Goal: Task Accomplishment & Management: Manage account settings

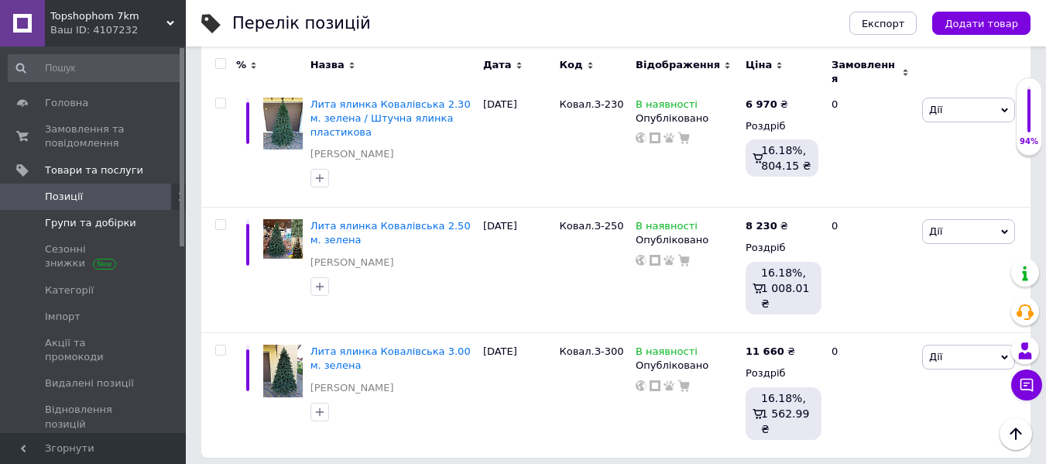
scroll to position [718, 0]
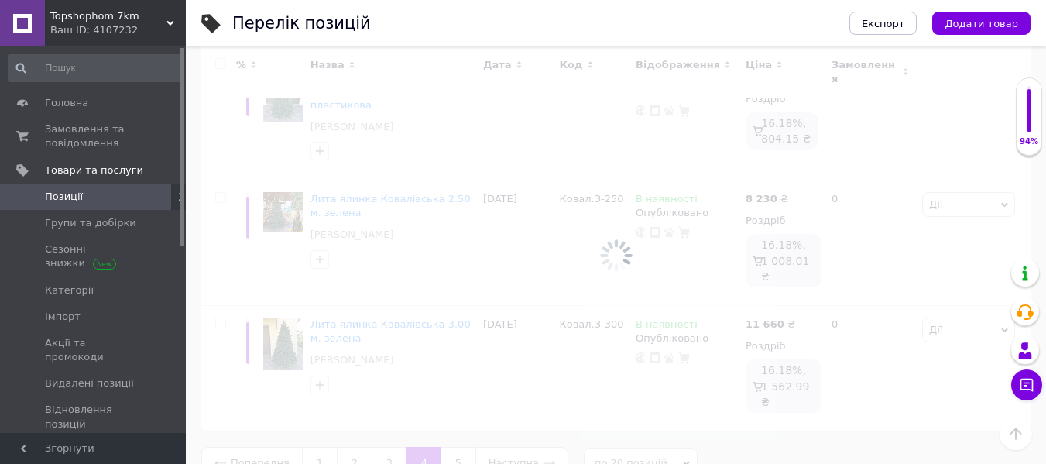
scroll to position [692, 0]
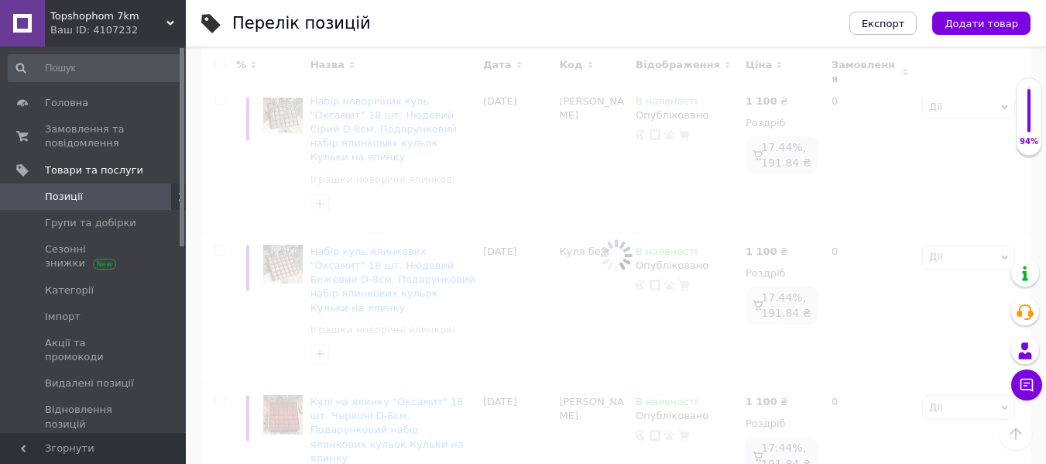
scroll to position [2114, 0]
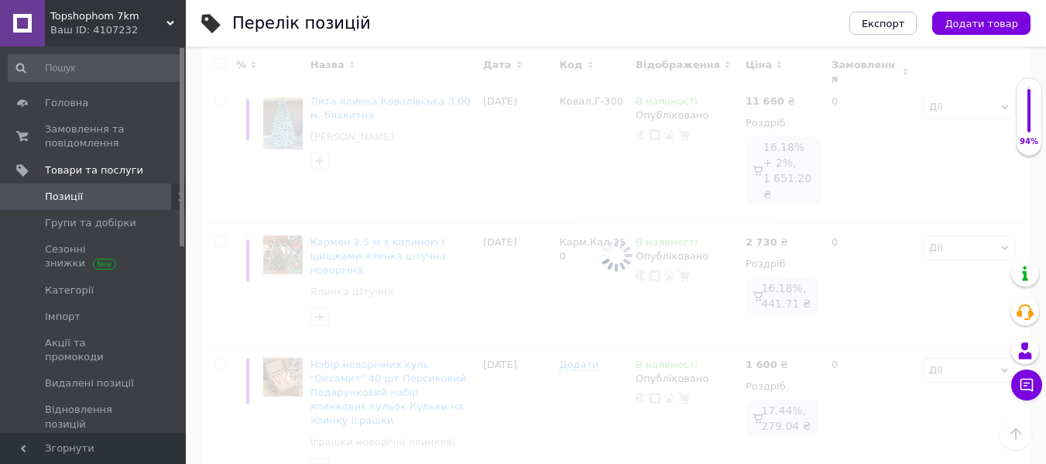
scroll to position [2325, 0]
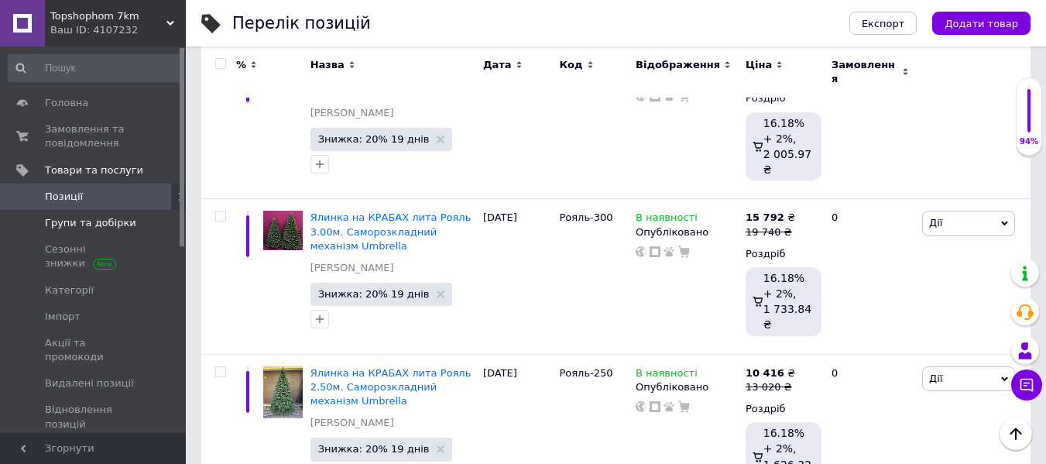
click at [108, 224] on span "Групи та добірки" at bounding box center [90, 223] width 91 height 14
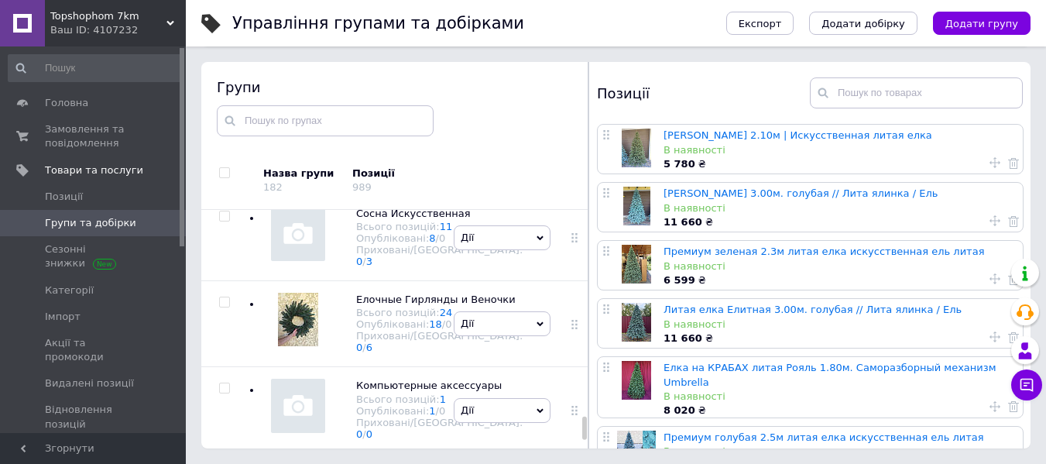
scroll to position [22405, 0]
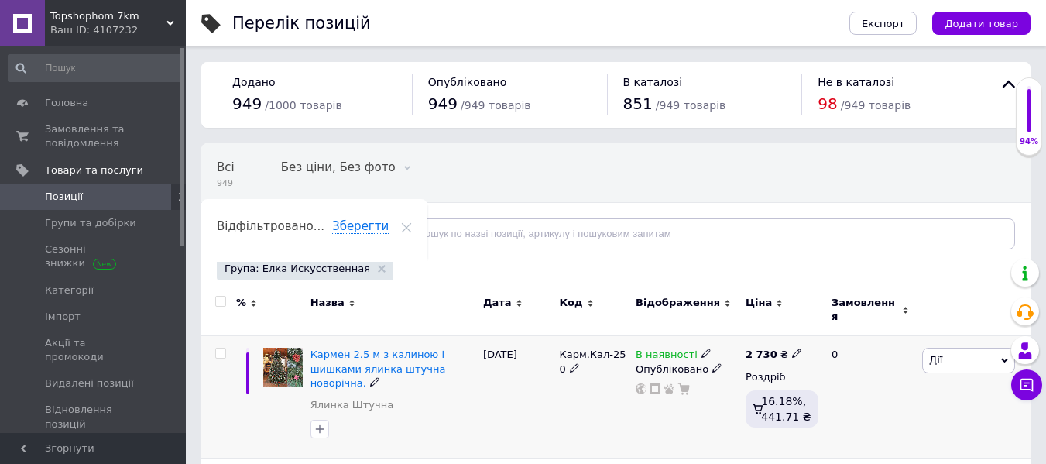
click at [792, 349] on icon at bounding box center [796, 353] width 9 height 9
click at [822, 325] on input "2730" at bounding box center [867, 336] width 118 height 31
type input "3730"
click at [568, 390] on div "Карм.Кал-250" at bounding box center [593, 397] width 77 height 122
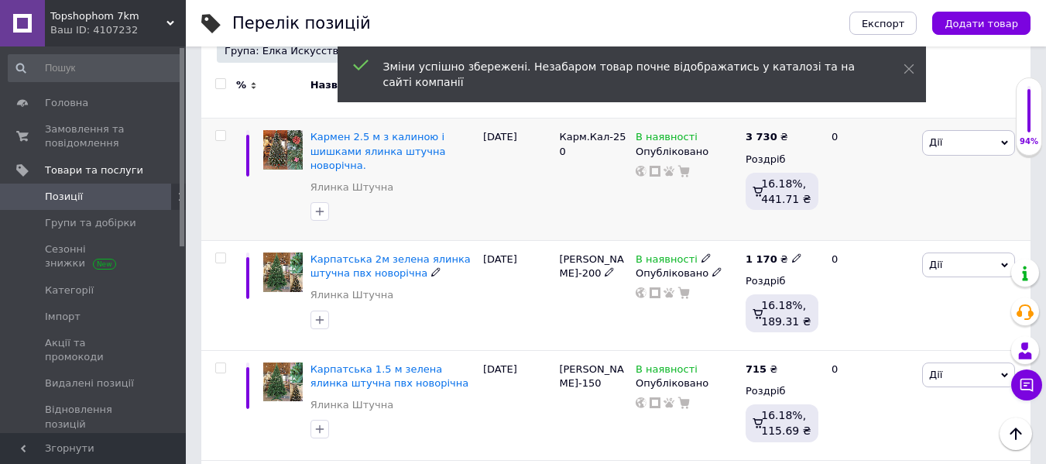
scroll to position [232, 0]
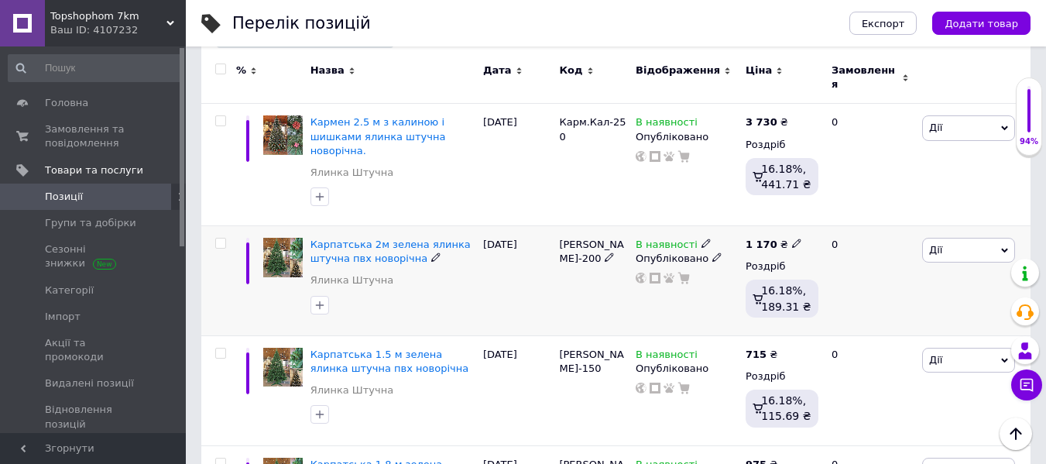
click at [792, 239] on icon at bounding box center [796, 243] width 9 height 9
click at [823, 211] on input "1170" at bounding box center [867, 226] width 118 height 31
type input "2170"
click at [561, 280] on div "[PERSON_NAME]-200" at bounding box center [593, 281] width 77 height 110
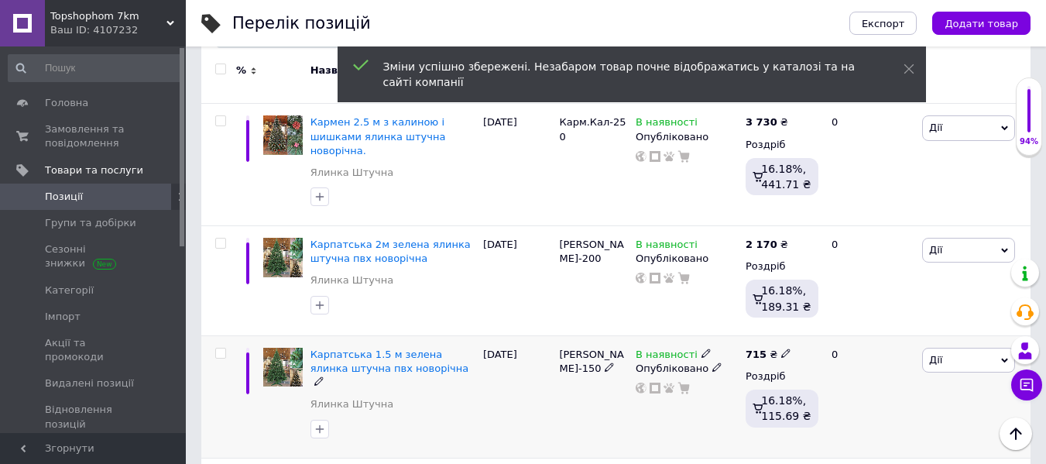
click at [782, 349] on use at bounding box center [785, 353] width 9 height 9
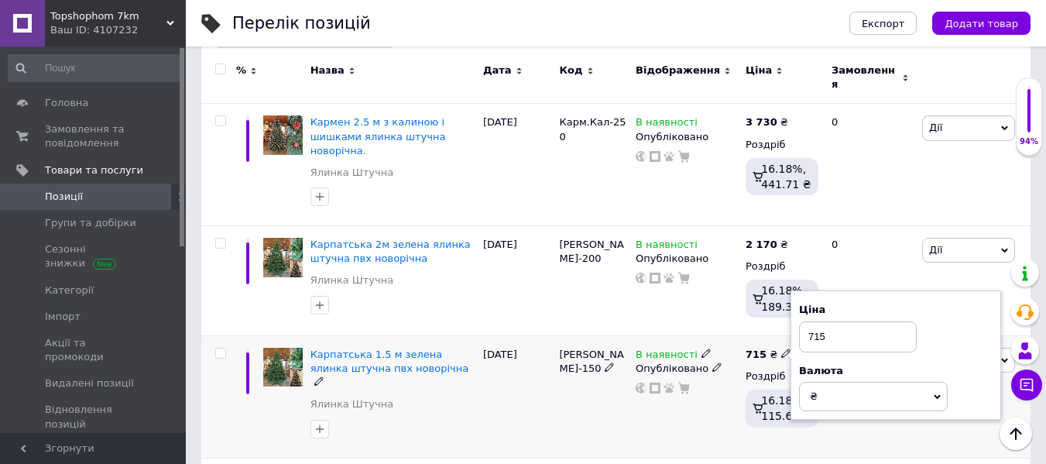
drag, startPoint x: 816, startPoint y: 310, endPoint x: 845, endPoint y: 315, distance: 29.9
click at [816, 321] on input "715" at bounding box center [858, 336] width 118 height 31
click at [804, 321] on input "715" at bounding box center [858, 336] width 118 height 31
type input "1715"
click at [589, 386] on div "[PERSON_NAME]-150" at bounding box center [593, 396] width 77 height 122
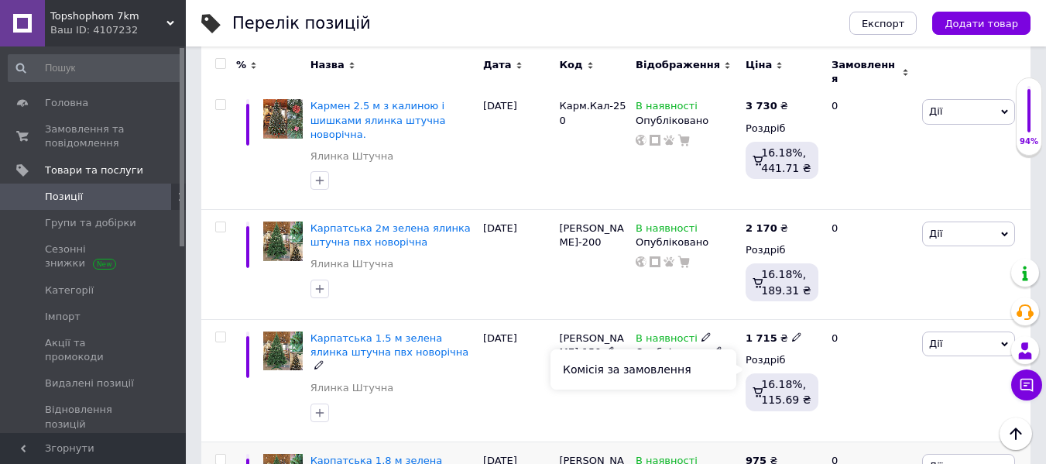
scroll to position [310, 0]
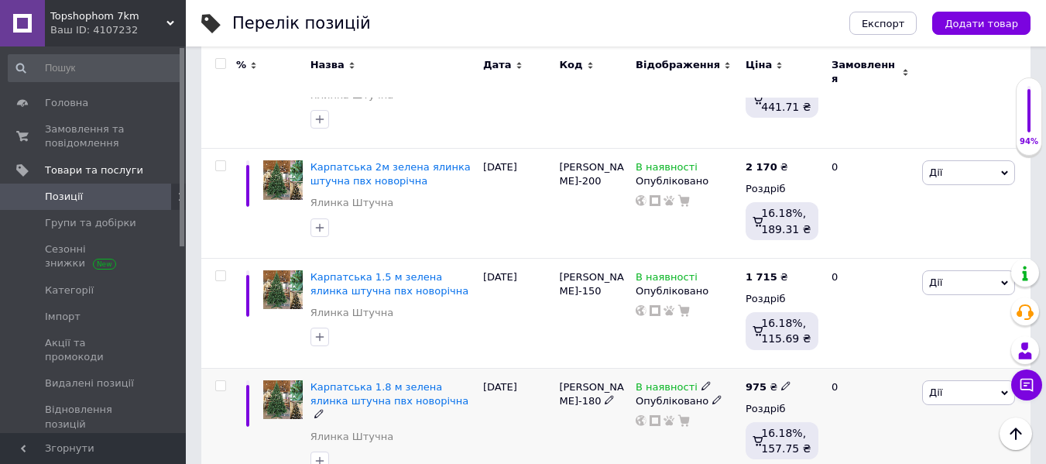
click at [782, 381] on icon at bounding box center [785, 385] width 9 height 9
click at [806, 353] on input "975" at bounding box center [858, 368] width 118 height 31
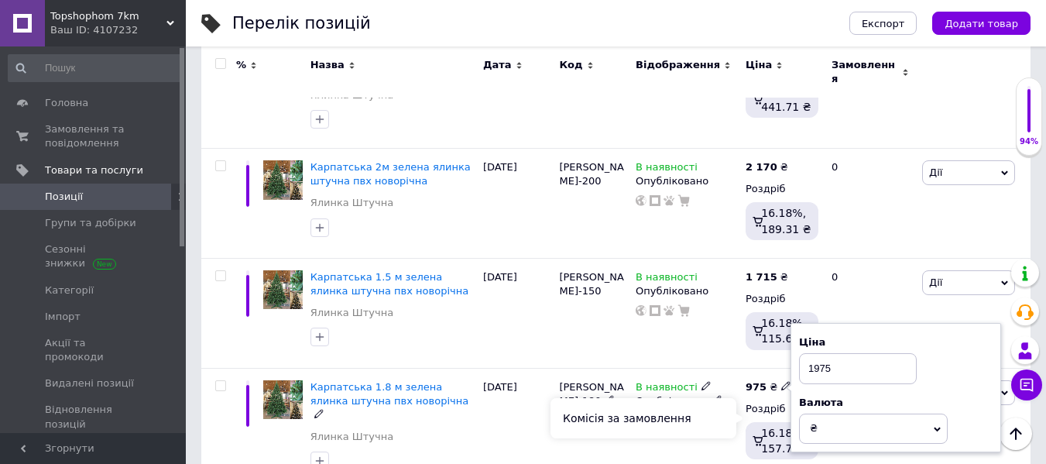
type input "1975"
click at [579, 409] on div "Комісія за замовлення" at bounding box center [644, 418] width 186 height 40
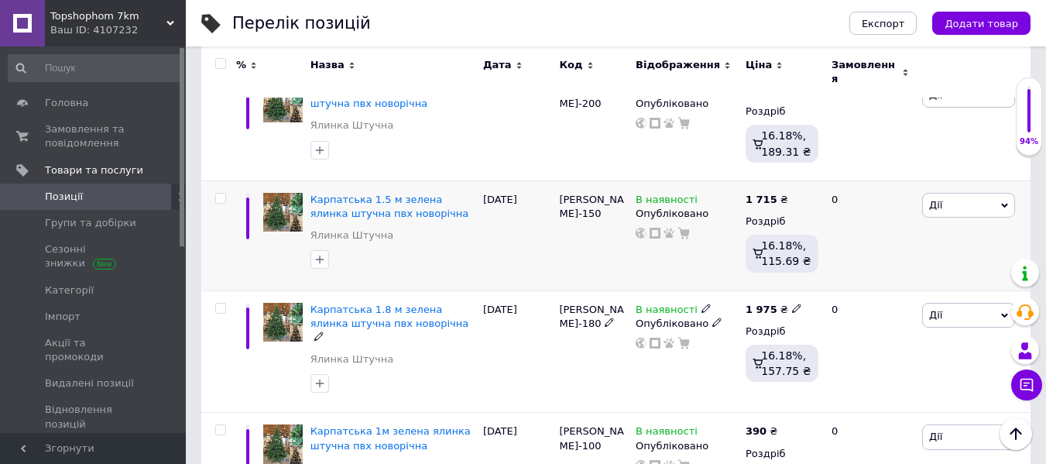
scroll to position [465, 0]
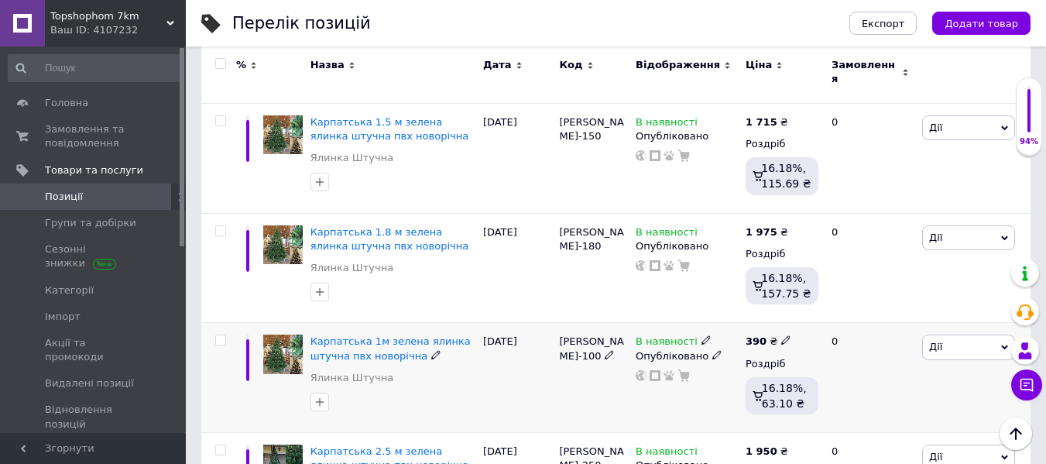
click at [781, 335] on icon at bounding box center [785, 339] width 9 height 9
click at [813, 308] on input "390" at bounding box center [858, 323] width 118 height 31
type input "890"
click at [550, 363] on div "[DATE]" at bounding box center [517, 378] width 77 height 110
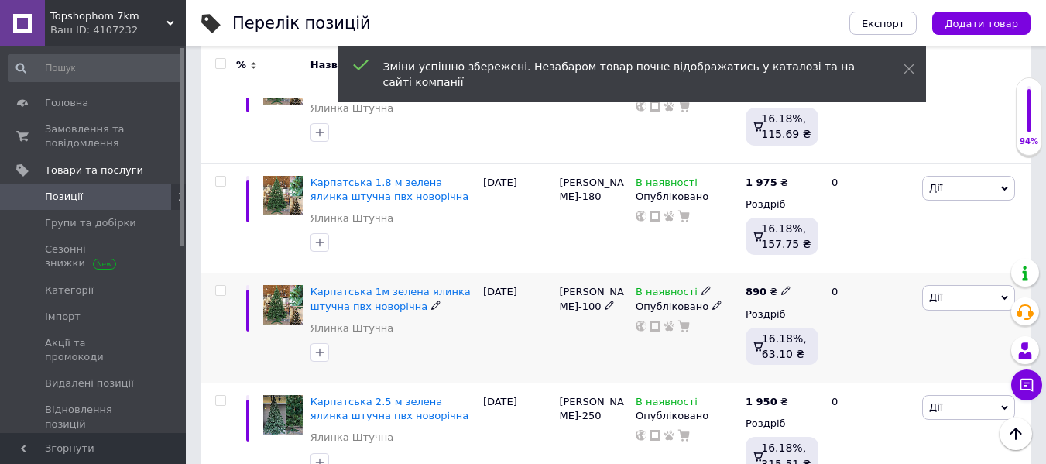
scroll to position [620, 0]
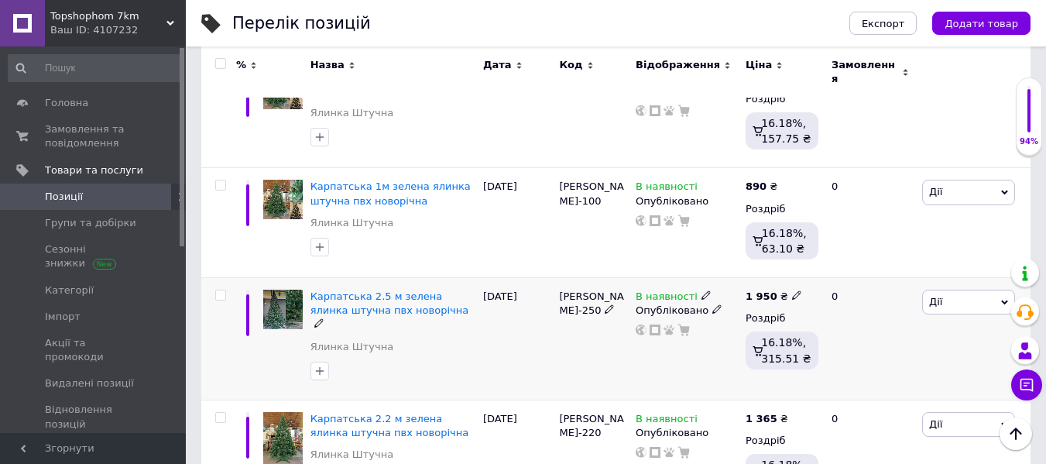
click at [792, 290] on icon at bounding box center [796, 294] width 9 height 9
click at [822, 263] on input "1950" at bounding box center [867, 278] width 118 height 31
type input "2950"
click at [733, 322] on div "В наявності Опубліковано" at bounding box center [687, 339] width 110 height 122
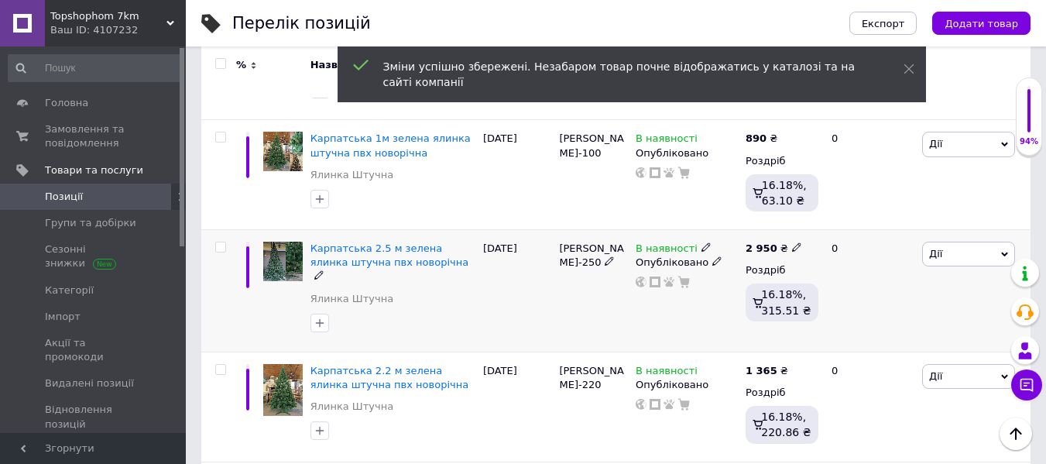
scroll to position [697, 0]
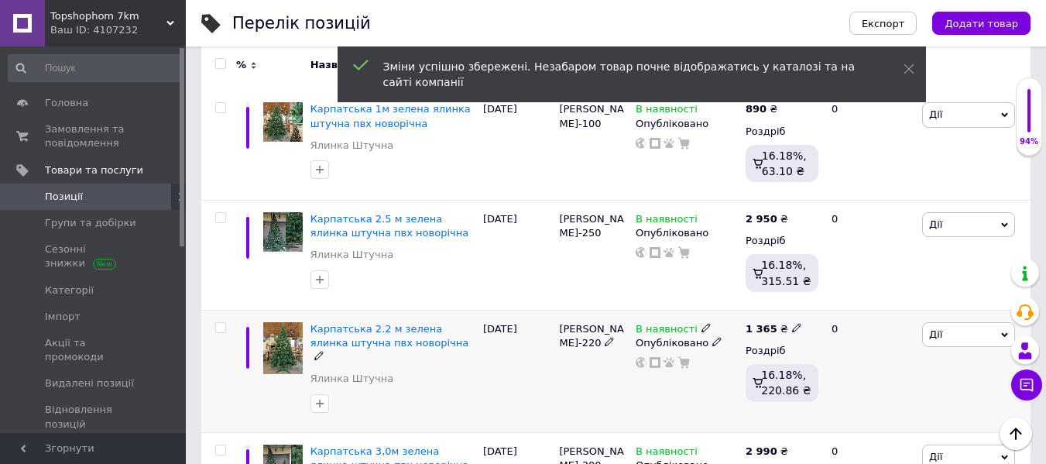
click at [792, 323] on icon at bounding box center [796, 327] width 9 height 9
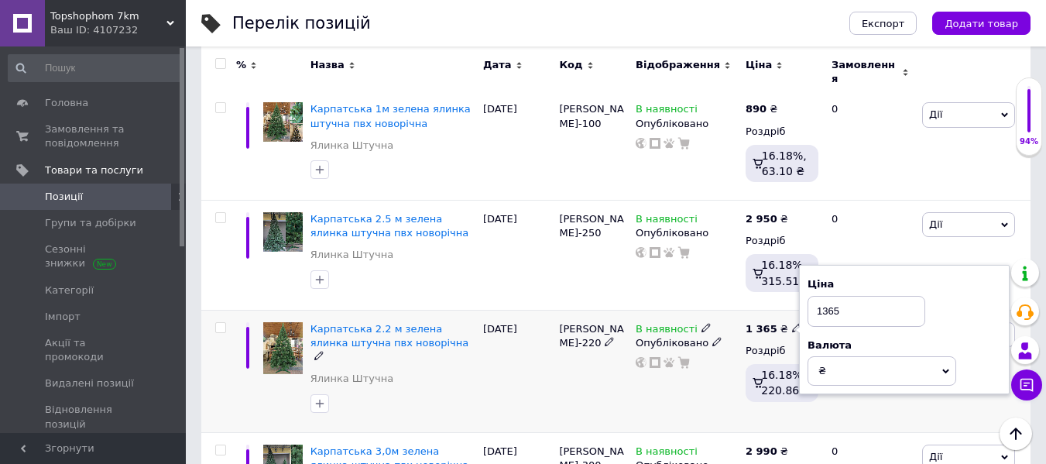
click at [824, 296] on input "1365" at bounding box center [867, 311] width 118 height 31
type input "2365"
click at [722, 356] on div "В наявності Опубліковано" at bounding box center [687, 371] width 110 height 122
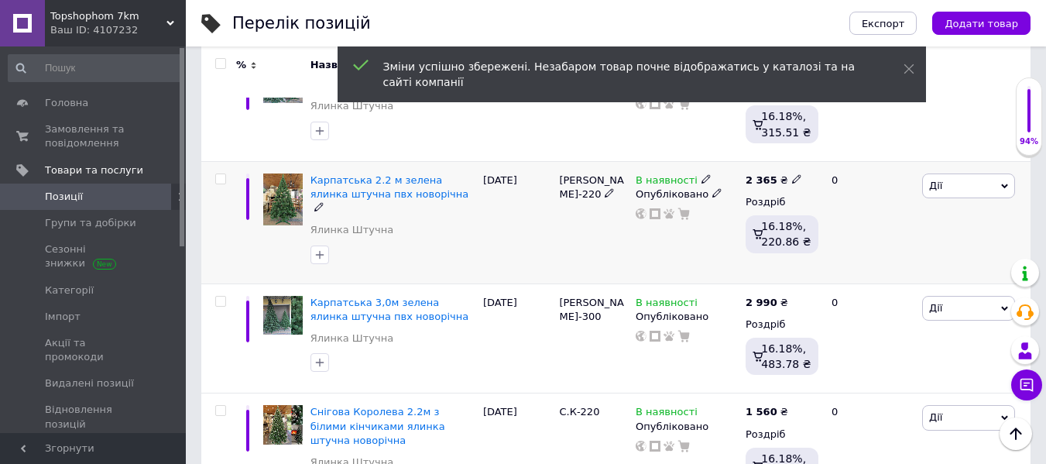
scroll to position [852, 0]
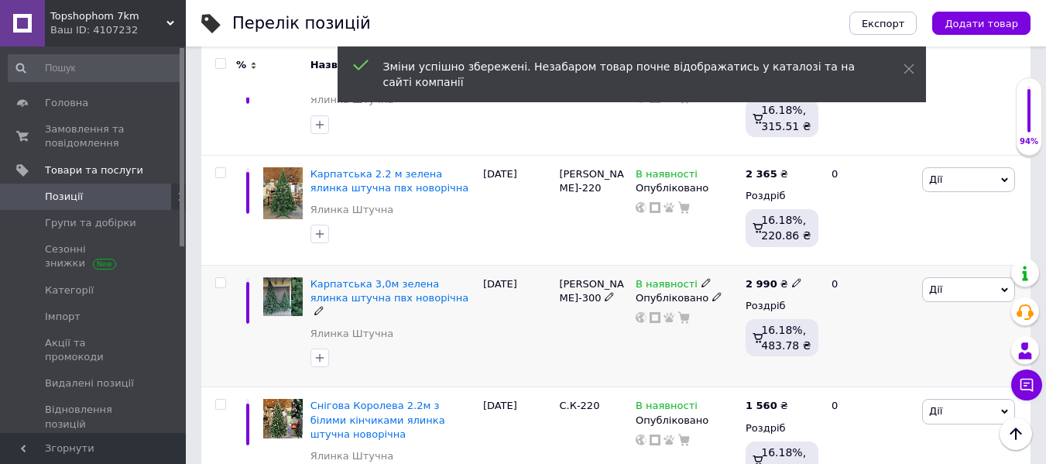
click at [792, 278] on use at bounding box center [796, 282] width 9 height 9
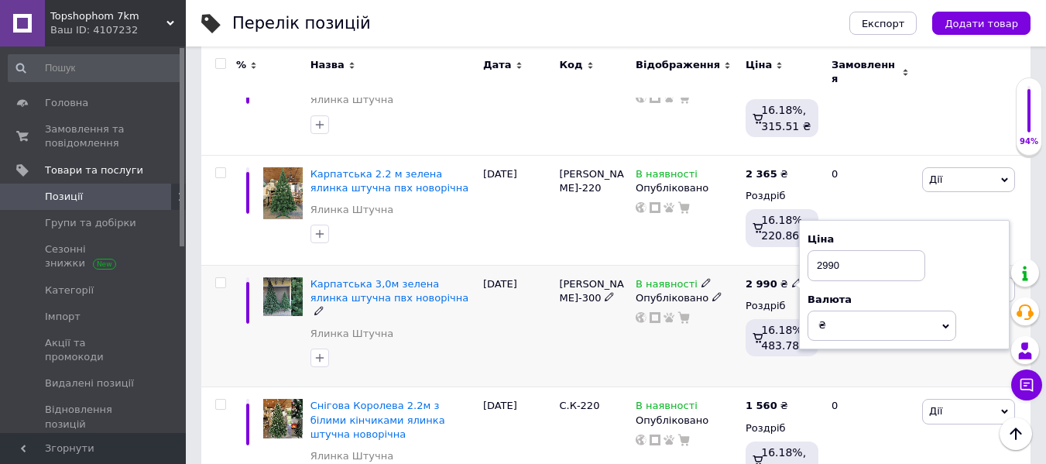
click at [823, 250] on input "2990" at bounding box center [867, 265] width 118 height 31
type input "3990"
click at [735, 308] on div "Комісія за замовлення" at bounding box center [644, 314] width 186 height 40
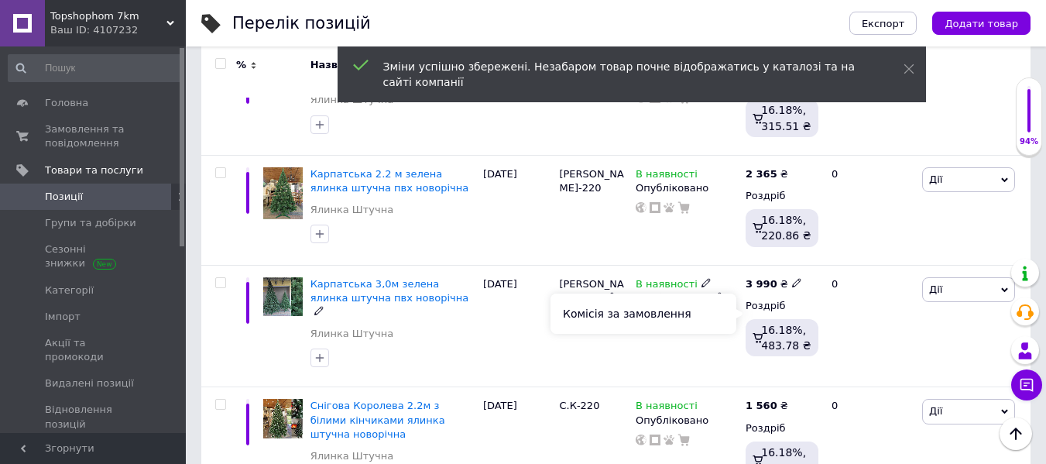
scroll to position [929, 0]
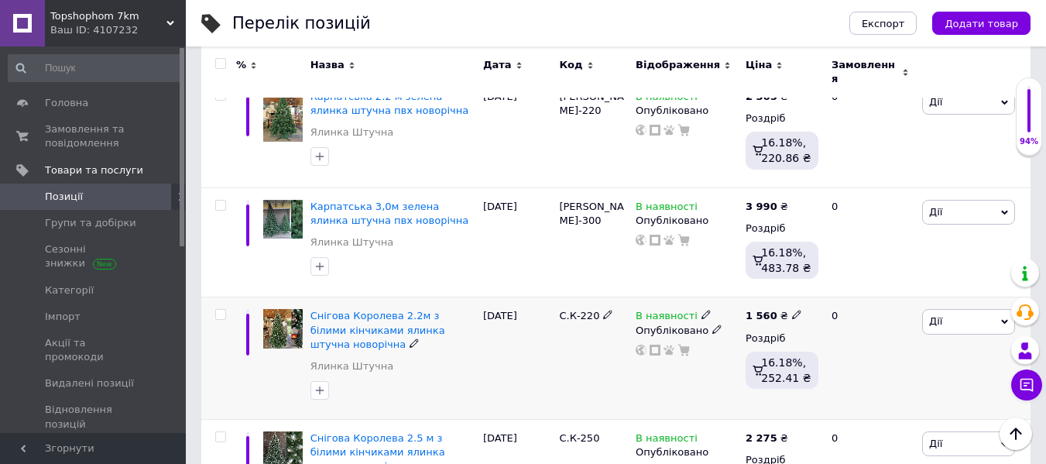
click at [792, 310] on icon at bounding box center [796, 314] width 9 height 9
click at [822, 283] on input "1560" at bounding box center [867, 298] width 118 height 31
type input "2560"
click at [680, 345] on div "В наявності Опубліковано" at bounding box center [687, 358] width 110 height 122
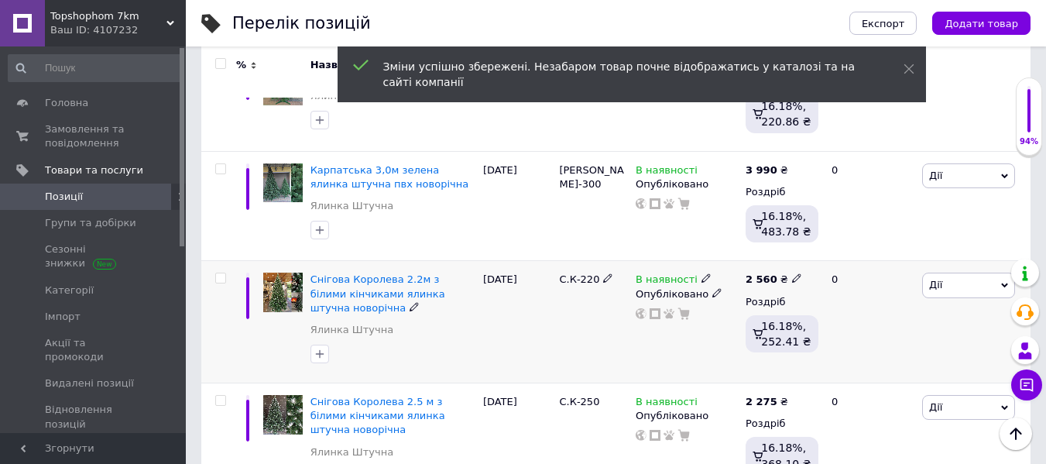
scroll to position [1007, 0]
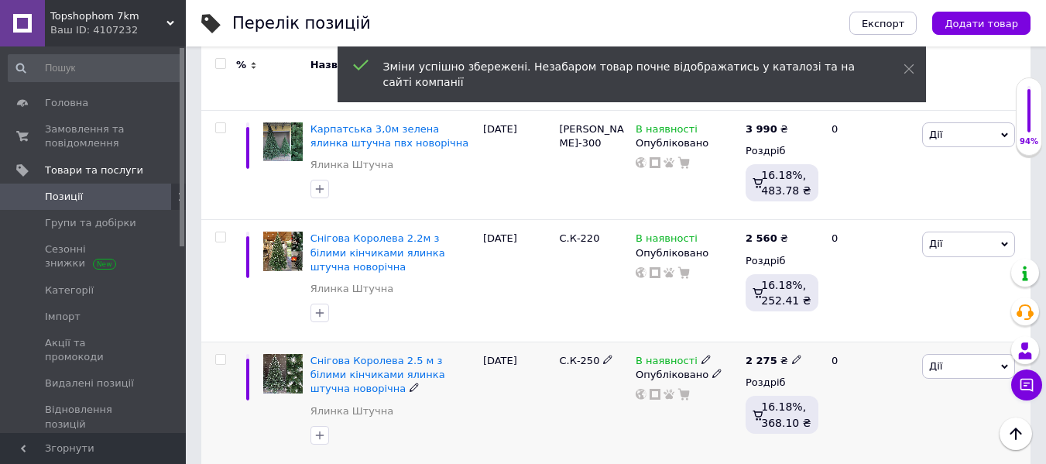
click at [792, 355] on icon at bounding box center [796, 359] width 9 height 9
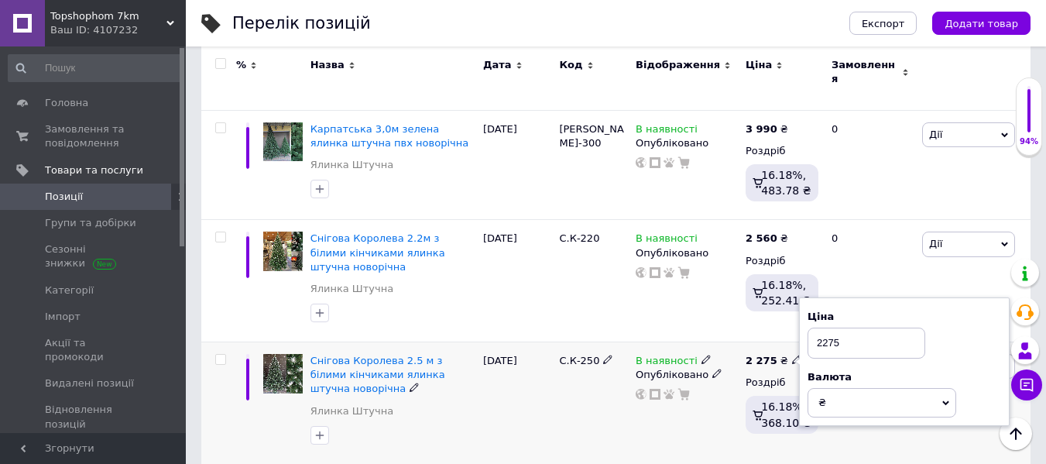
click at [822, 328] on input "2275" at bounding box center [867, 343] width 118 height 31
type input "3275"
click at [617, 398] on div "С.К-250" at bounding box center [593, 403] width 77 height 122
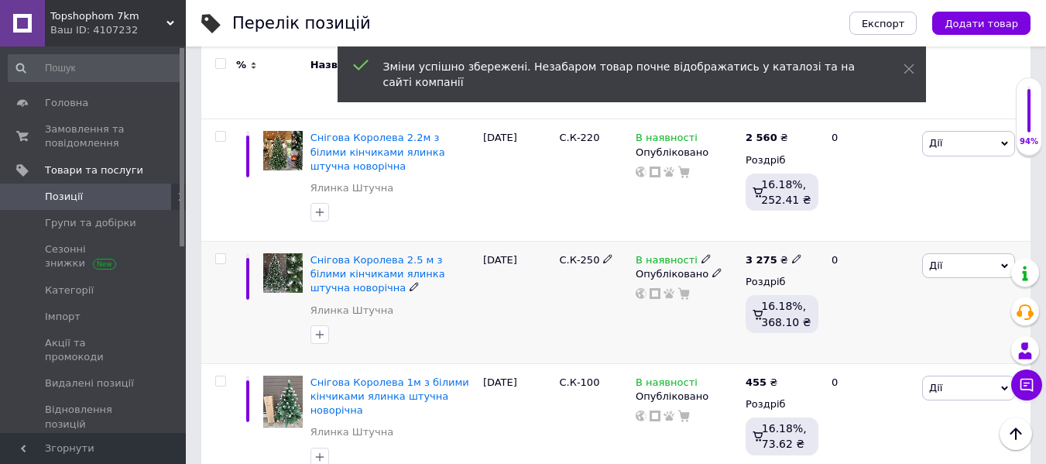
scroll to position [1162, 0]
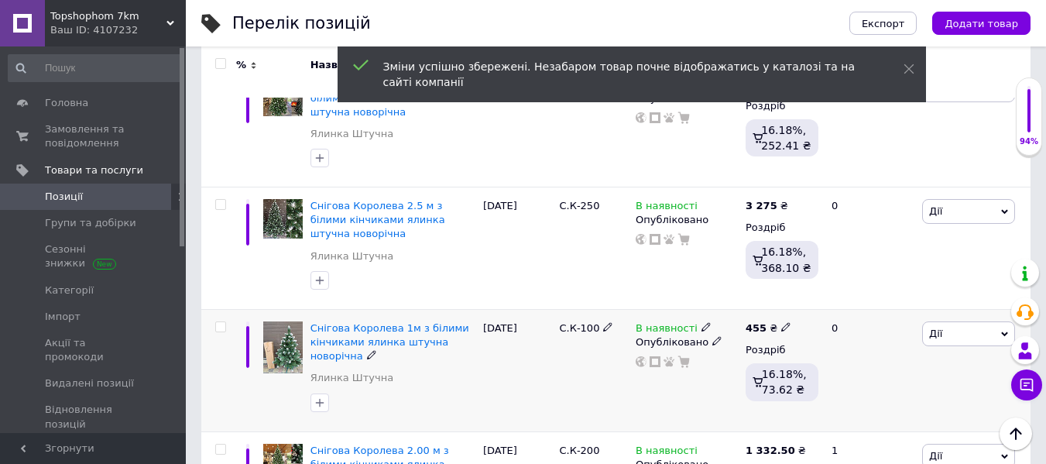
click at [781, 322] on icon at bounding box center [785, 326] width 9 height 9
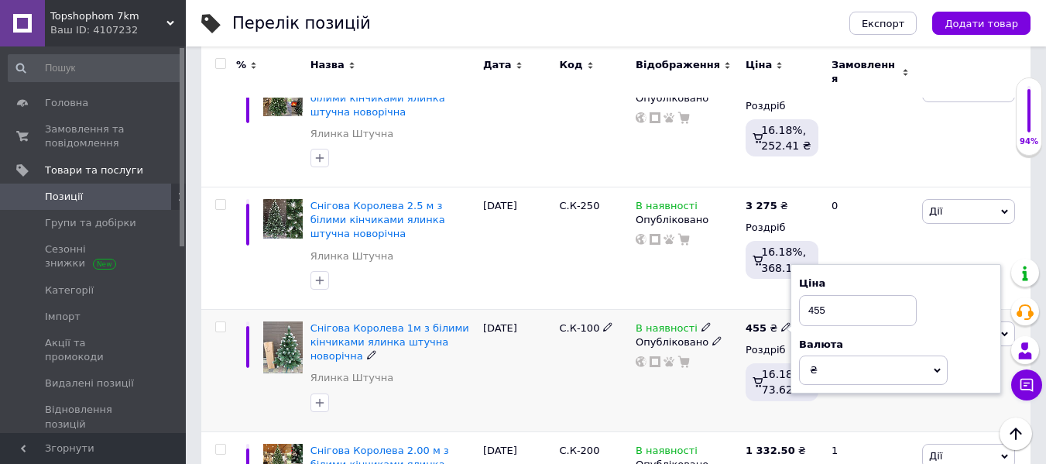
click at [813, 295] on input "455" at bounding box center [858, 310] width 118 height 31
type input "955"
click at [737, 394] on div "В наявності Опубліковано" at bounding box center [687, 370] width 110 height 122
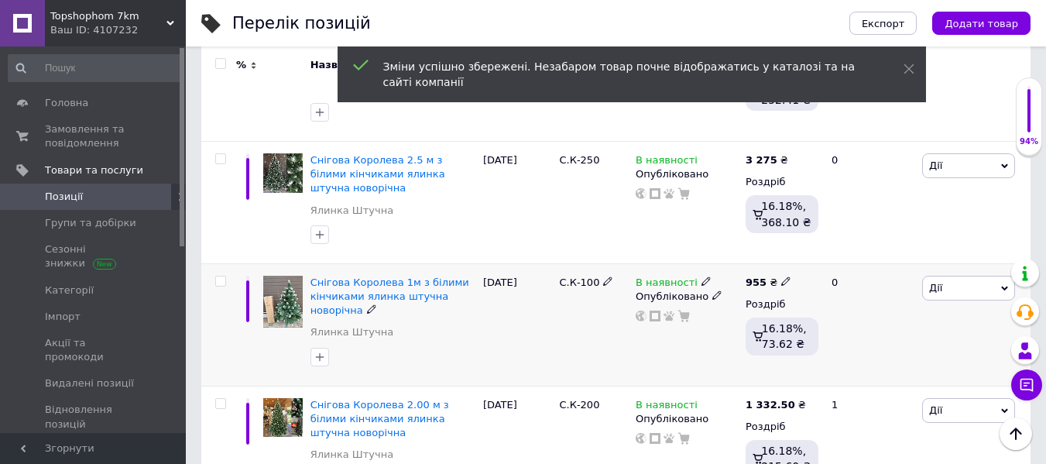
scroll to position [1239, 0]
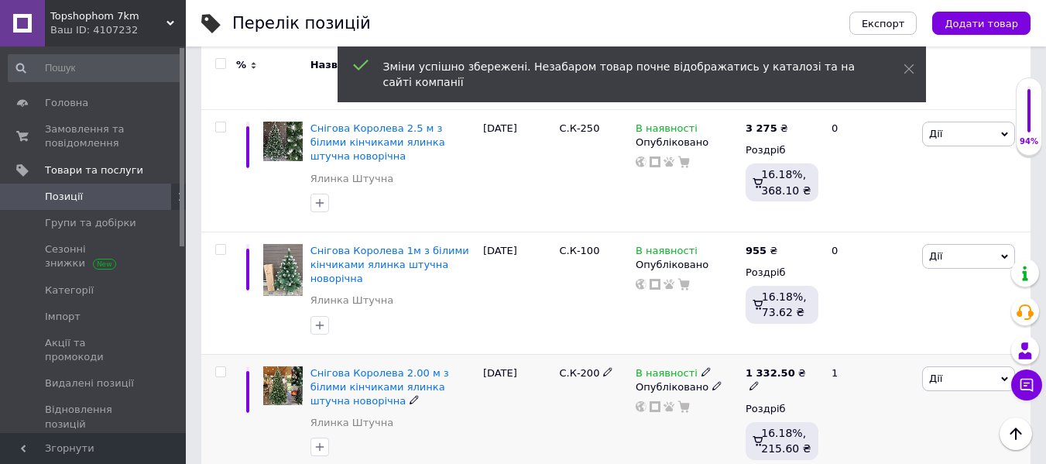
click at [759, 381] on icon at bounding box center [754, 385] width 9 height 9
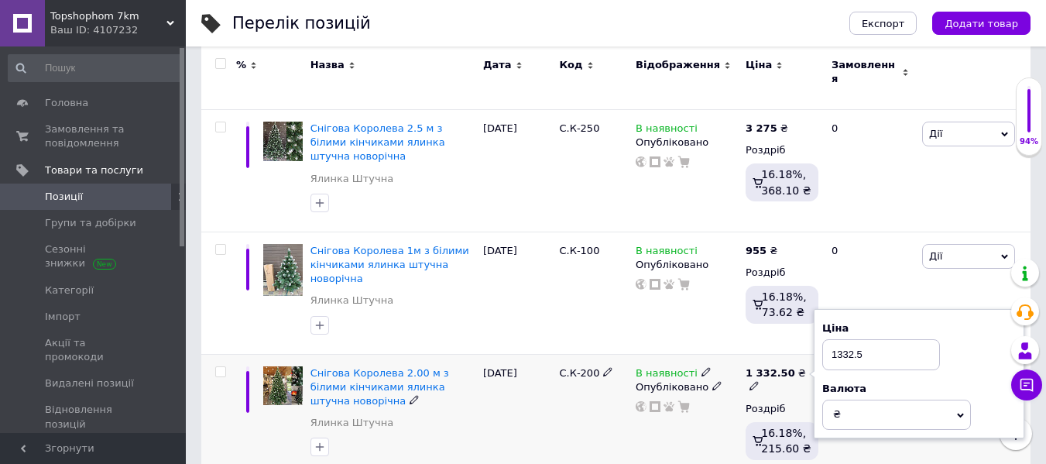
click at [835, 339] on input "1332.5" at bounding box center [881, 354] width 118 height 31
type input "2332.5"
click at [669, 407] on div "В наявності Опубліковано" at bounding box center [687, 416] width 110 height 124
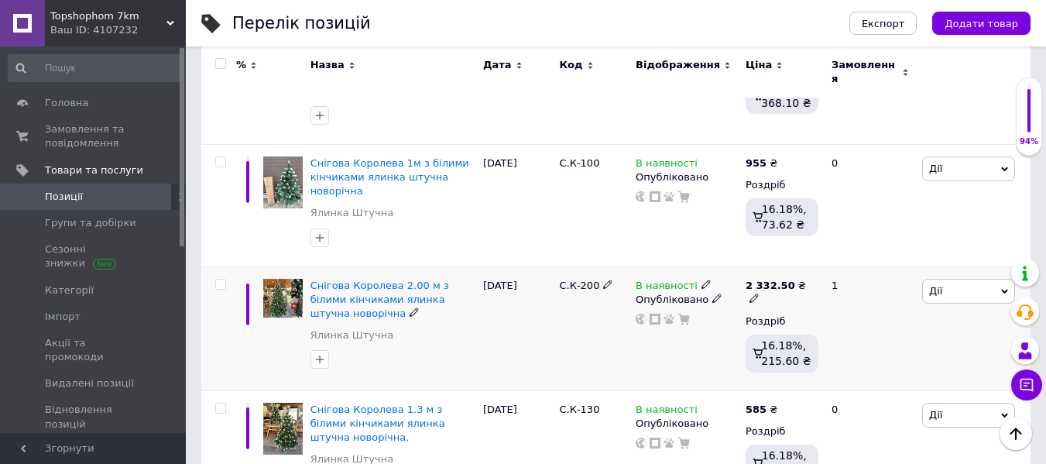
scroll to position [1394, 0]
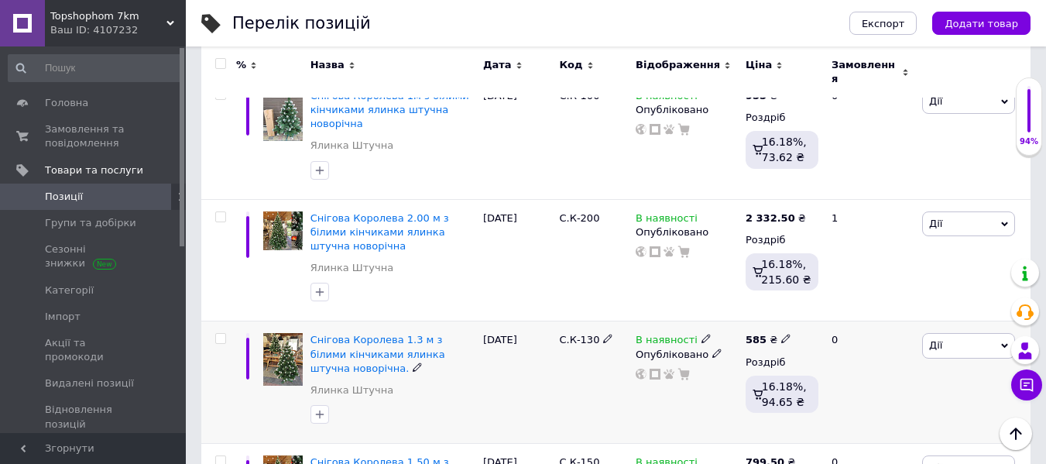
click at [781, 334] on icon at bounding box center [785, 338] width 9 height 9
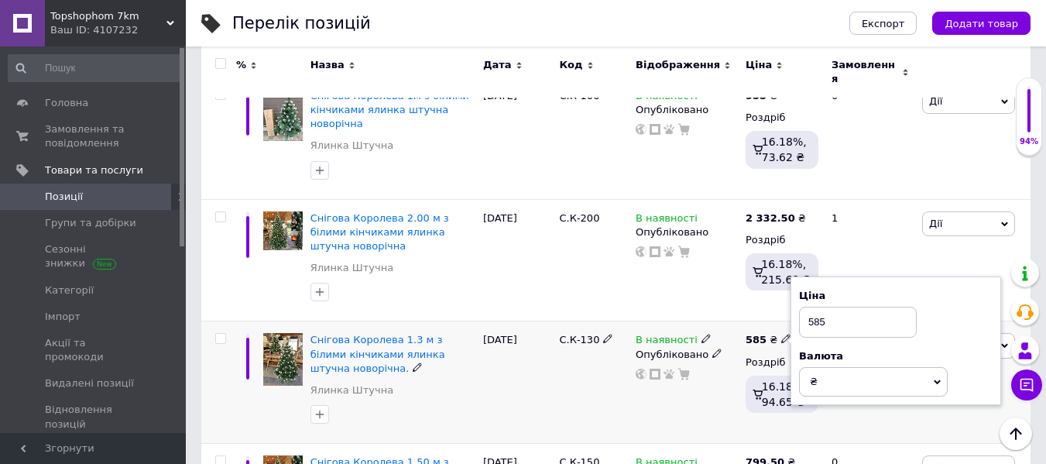
click at [806, 307] on input "585" at bounding box center [858, 322] width 118 height 31
type input "1585"
click at [696, 383] on div "В наявності Опубліковано" at bounding box center [687, 382] width 110 height 122
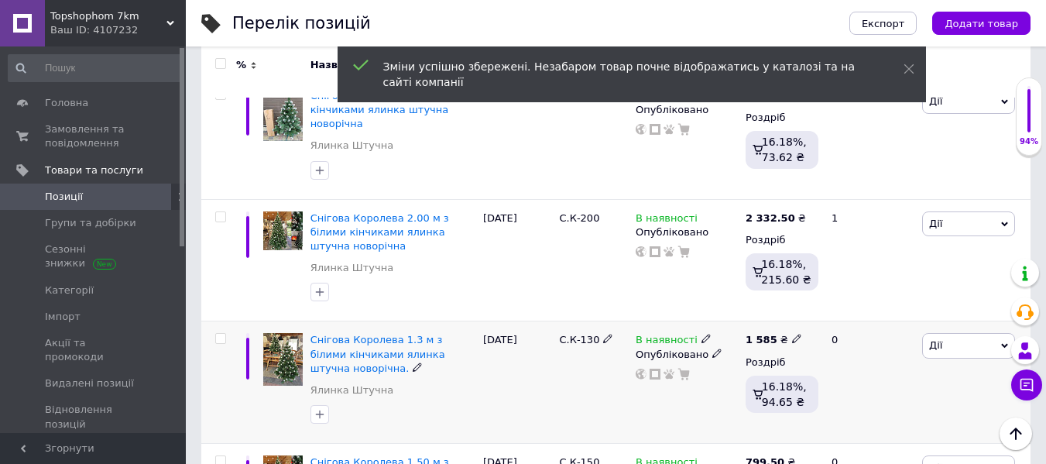
scroll to position [1472, 0]
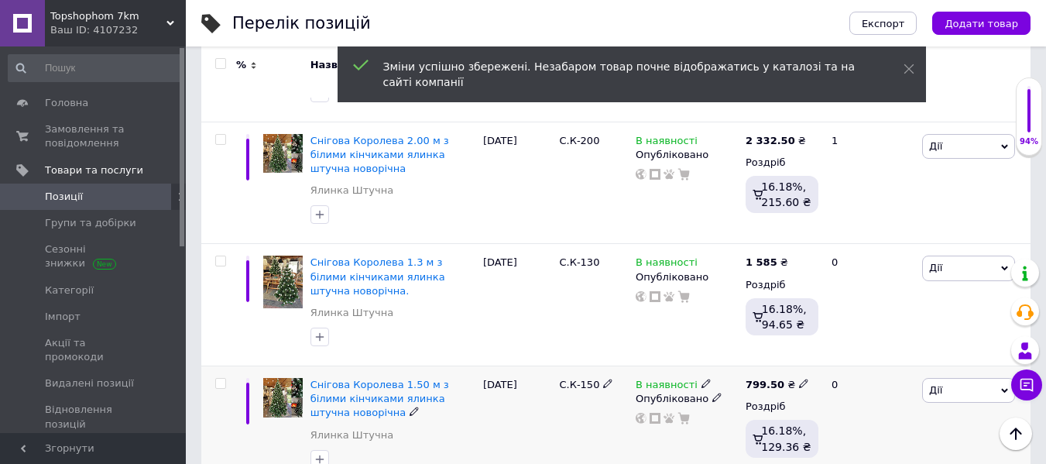
click at [799, 379] on icon at bounding box center [803, 383] width 9 height 9
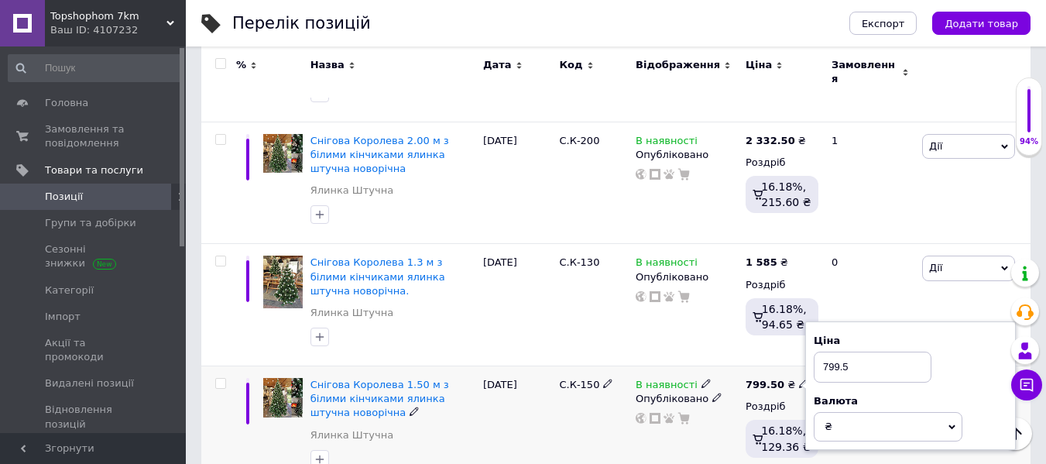
click at [822, 352] on input "799.5" at bounding box center [873, 367] width 118 height 31
type input "1799.5"
click at [533, 425] on div "[DATE]" at bounding box center [517, 427] width 77 height 122
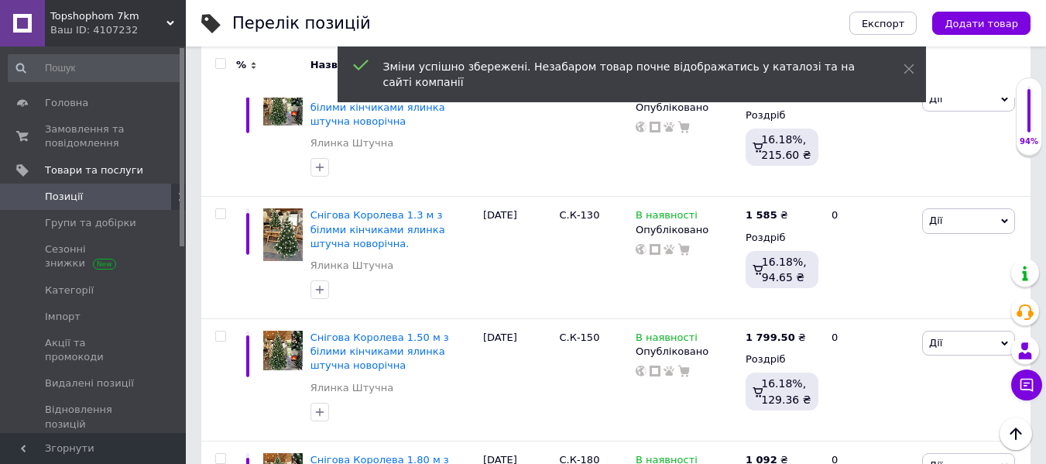
scroll to position [1704, 0]
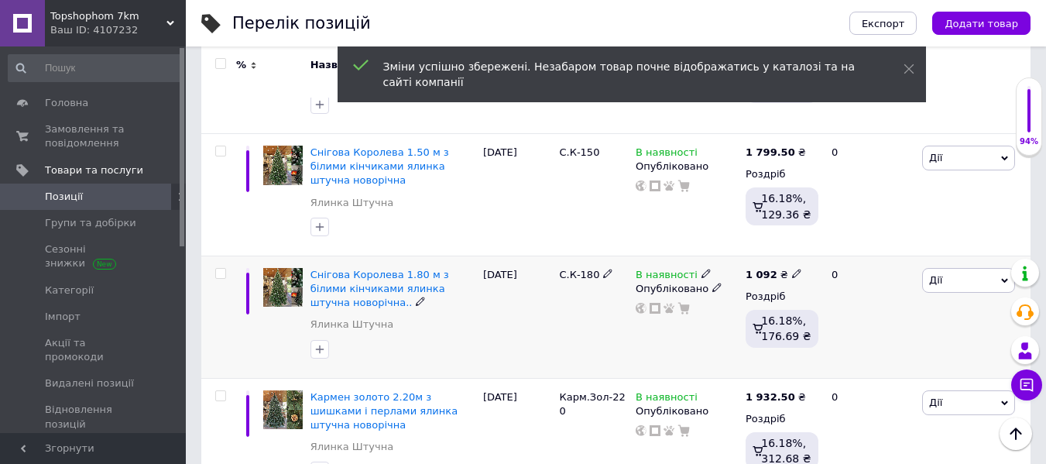
click at [792, 269] on icon at bounding box center [796, 273] width 9 height 9
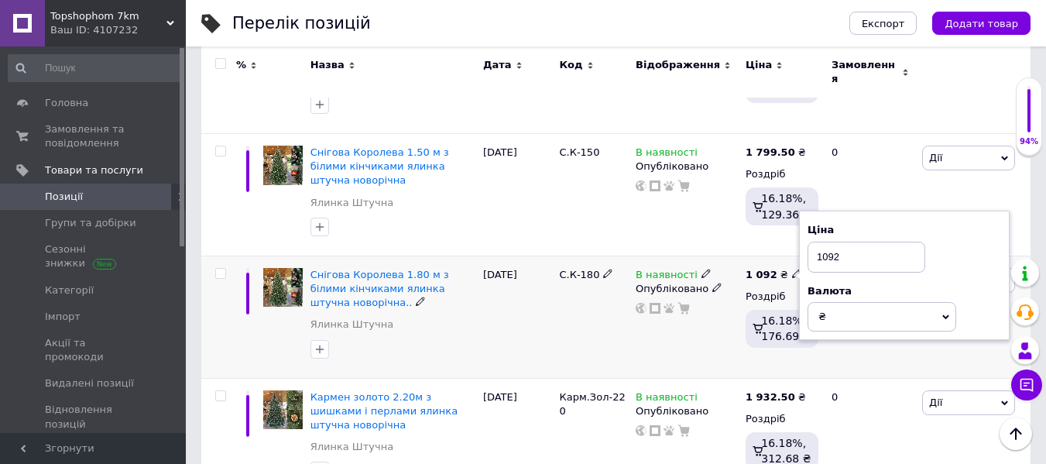
click at [821, 242] on input "1092" at bounding box center [867, 257] width 118 height 31
type input "2092"
click at [699, 313] on div "В наявності Опубліковано" at bounding box center [687, 317] width 110 height 122
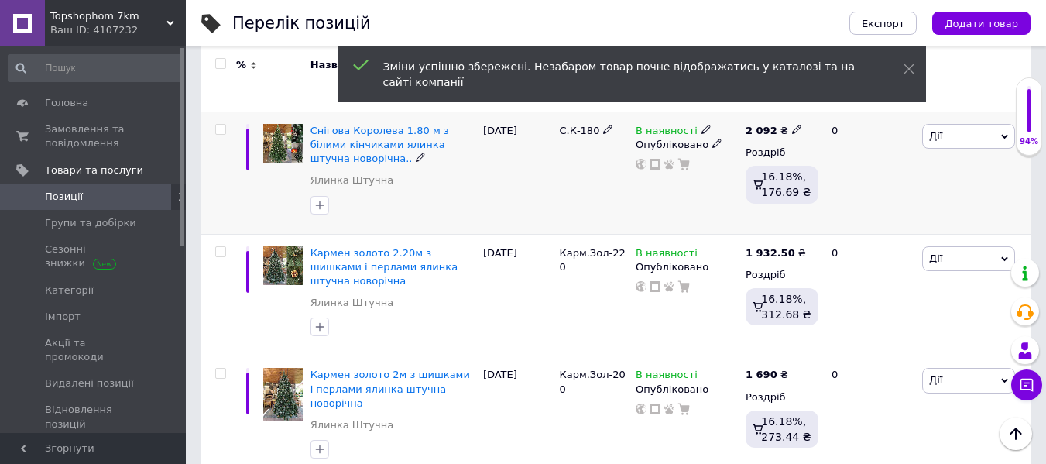
scroll to position [1859, 0]
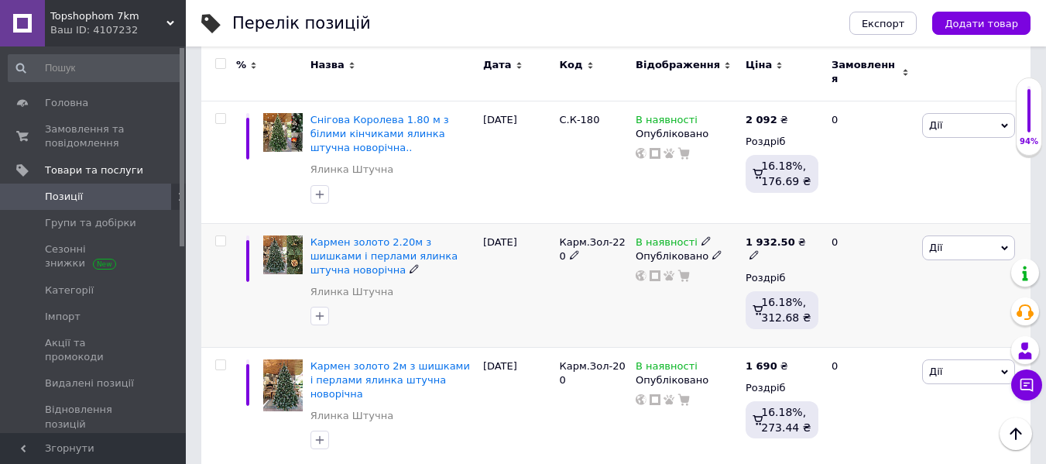
click at [759, 250] on icon at bounding box center [754, 254] width 9 height 9
click at [836, 208] on input "1932.5" at bounding box center [881, 223] width 118 height 31
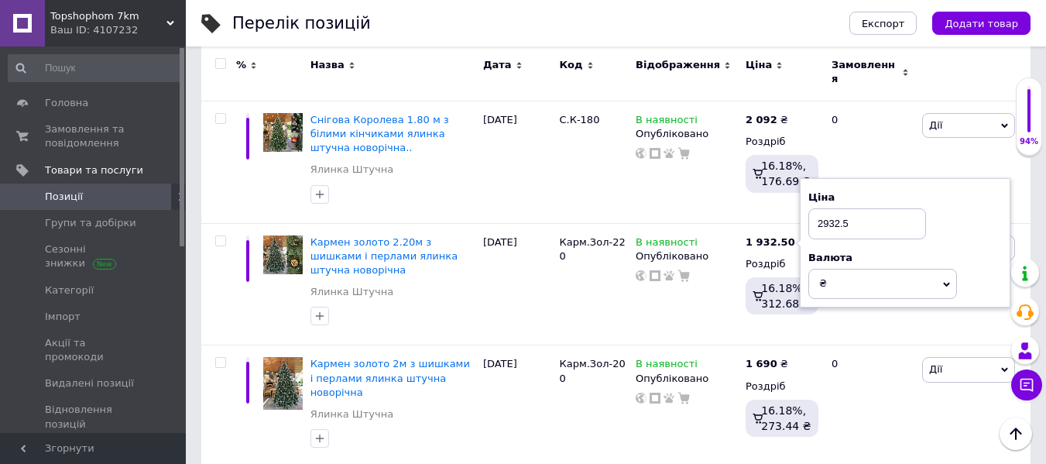
scroll to position [1781, 0]
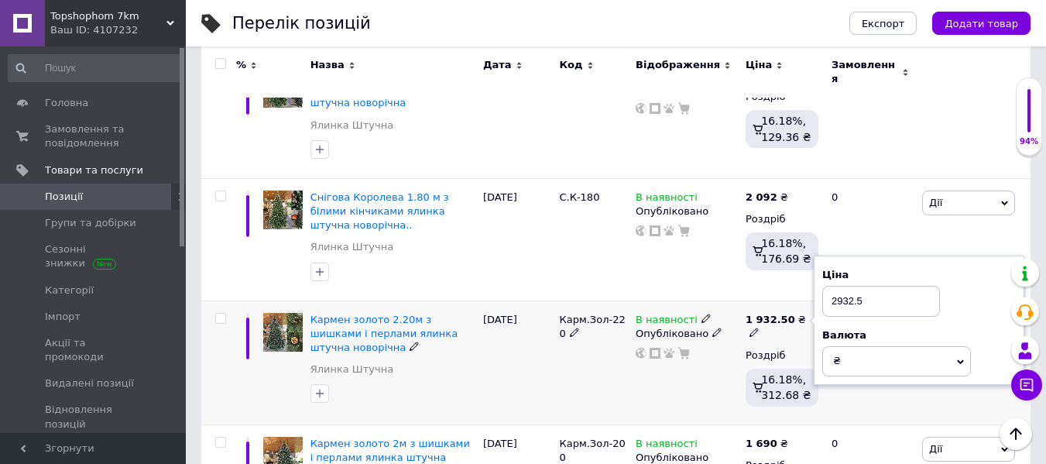
type input "2932.5"
click at [696, 359] on div "В наявності Опубліковано" at bounding box center [687, 362] width 110 height 124
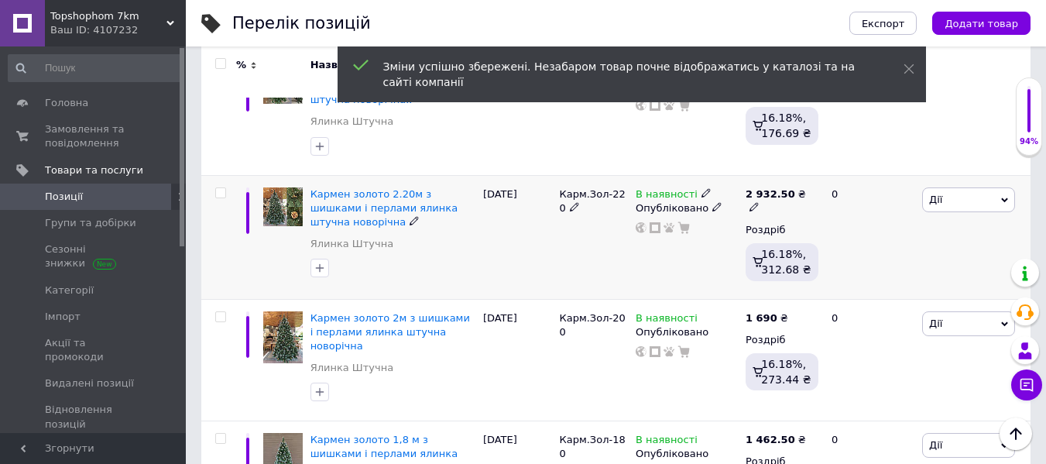
scroll to position [1936, 0]
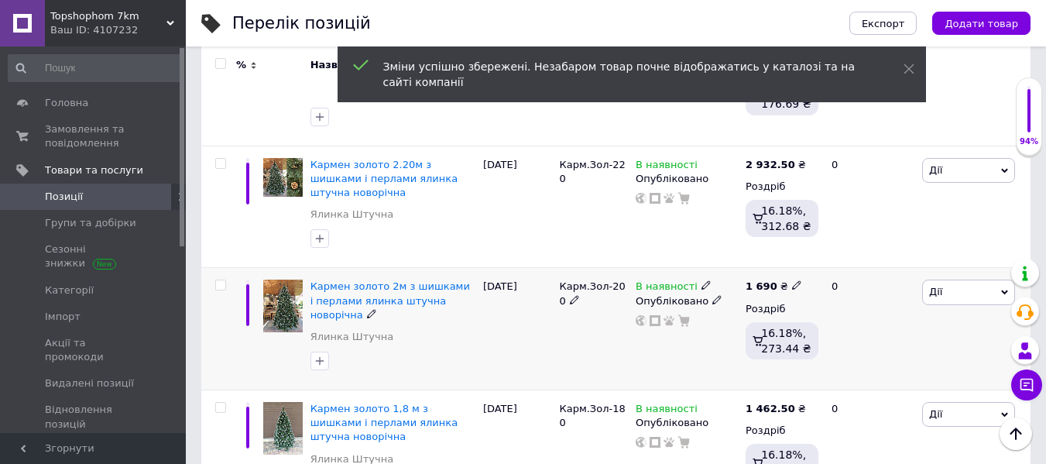
click at [792, 280] on icon at bounding box center [796, 284] width 9 height 9
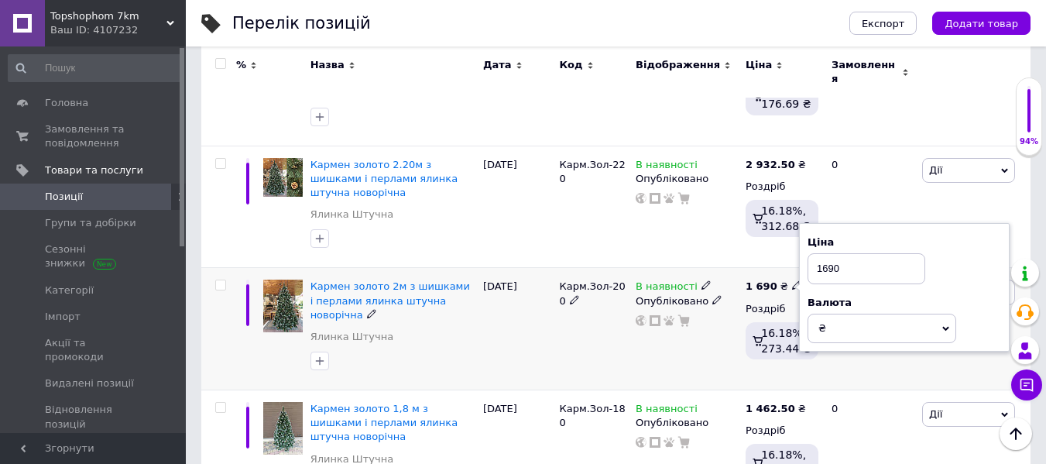
click at [821, 253] on input "1690" at bounding box center [867, 268] width 118 height 31
type input "2690"
click at [727, 318] on div "Комісія за замовлення" at bounding box center [644, 303] width 186 height 40
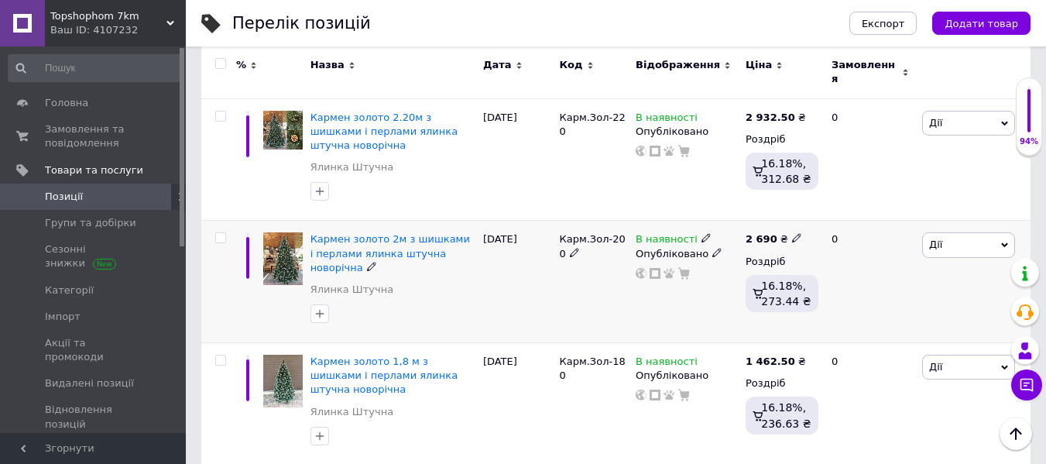
scroll to position [2014, 0]
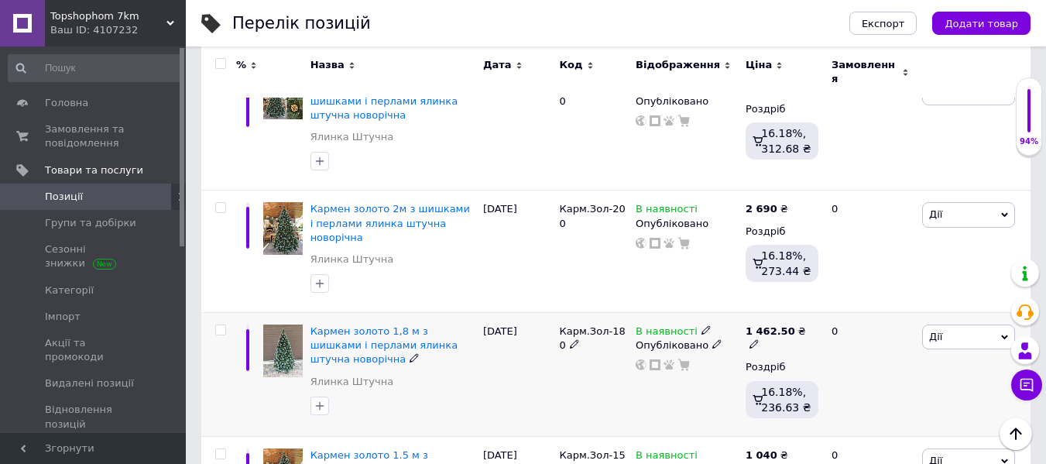
click at [797, 325] on div "1 462.50 ₴" at bounding box center [782, 339] width 73 height 28
click at [838, 298] on input "1462.5" at bounding box center [881, 313] width 118 height 31
type input "2462.5"
click at [711, 350] on div "В наявності Опубліковано" at bounding box center [687, 375] width 110 height 124
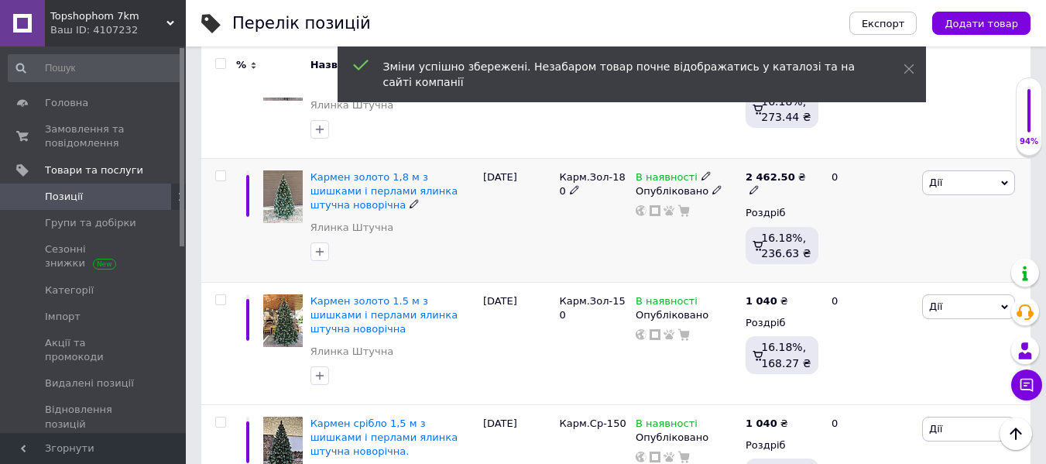
scroll to position [2169, 0]
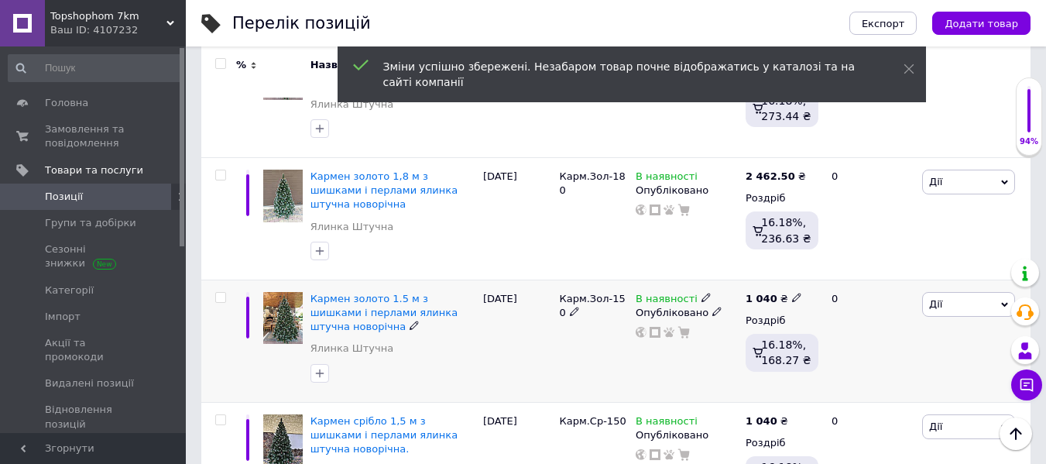
click at [792, 293] on icon at bounding box center [796, 297] width 9 height 9
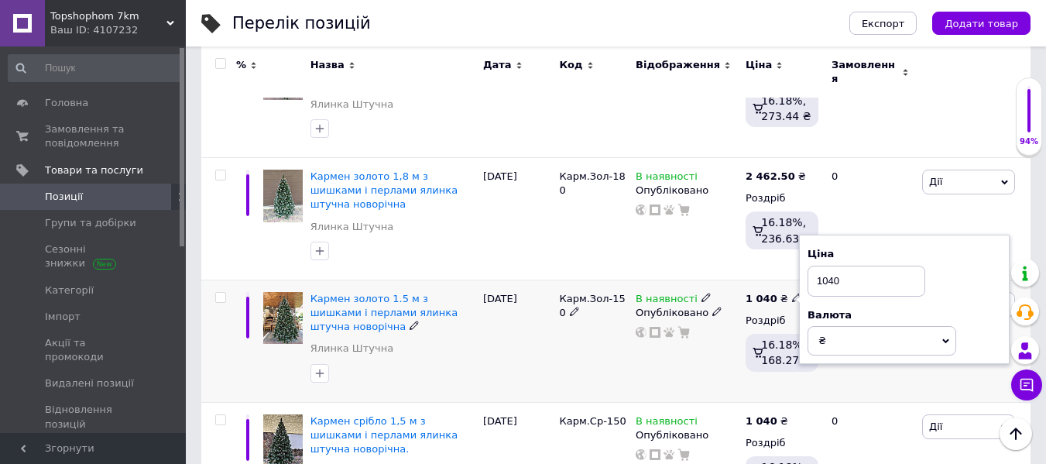
click at [821, 266] on input "1040" at bounding box center [867, 281] width 118 height 31
type input "2040"
click at [716, 321] on div "В наявності Опубліковано" at bounding box center [687, 341] width 110 height 122
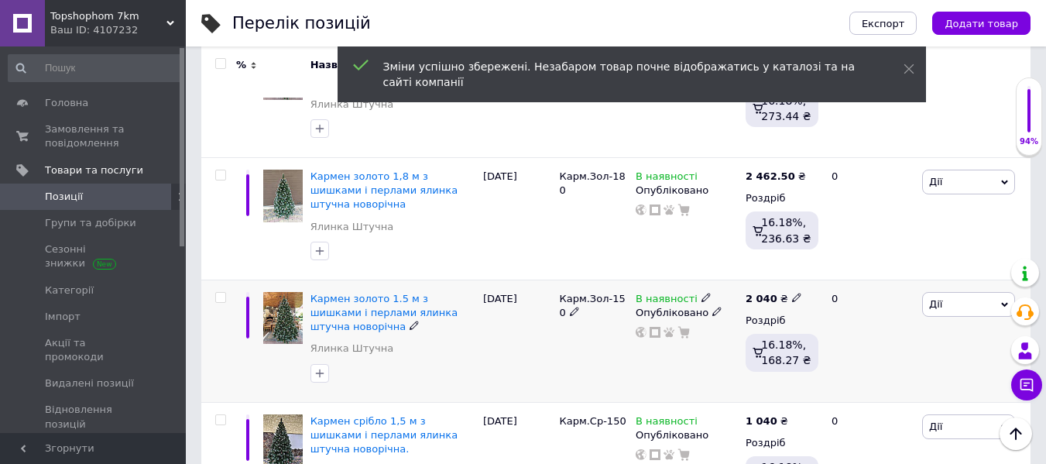
scroll to position [2218, 0]
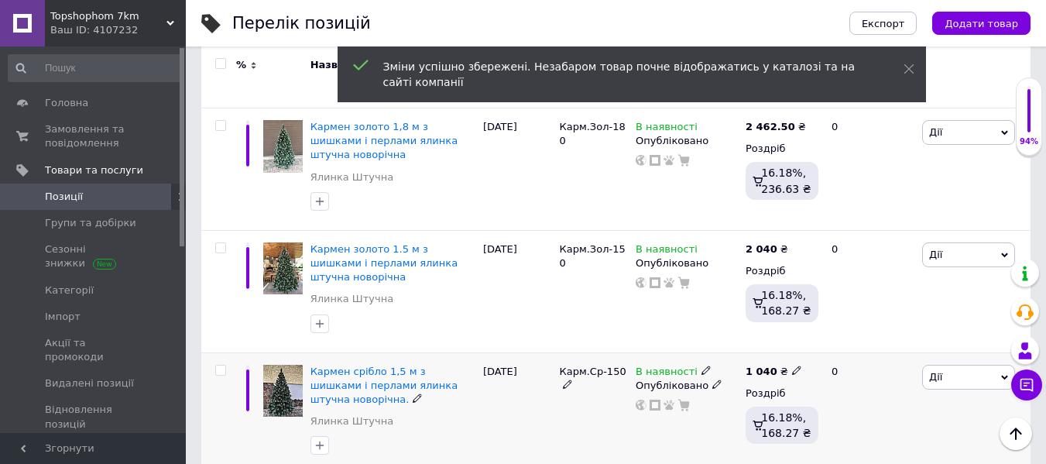
click at [792, 366] on icon at bounding box center [796, 370] width 9 height 9
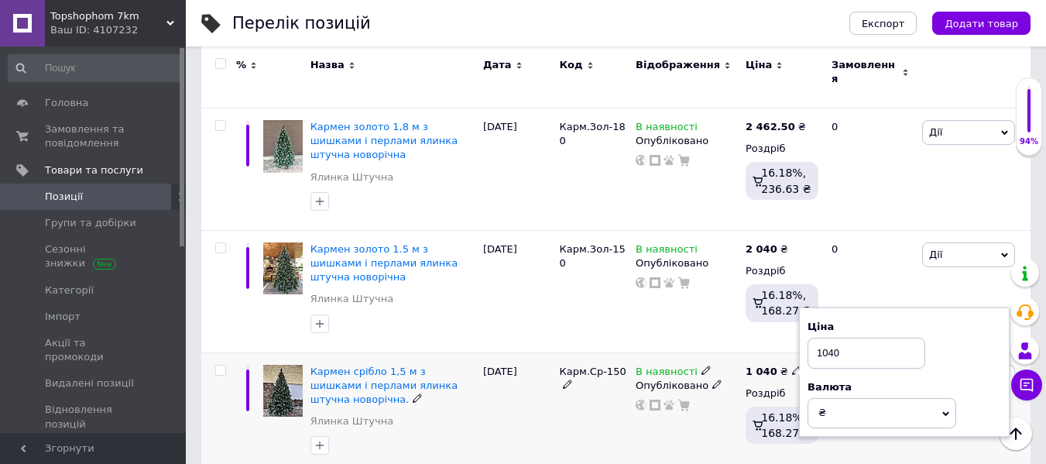
click at [822, 338] on input "1040" at bounding box center [867, 353] width 118 height 31
type input "2040"
click at [619, 370] on div "Карм.Ср-150" at bounding box center [593, 413] width 77 height 122
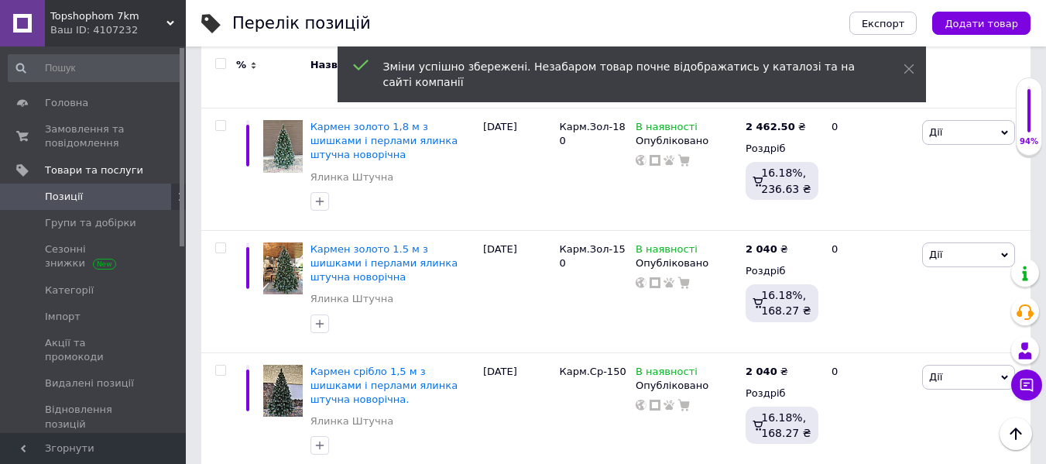
scroll to position [2205, 0]
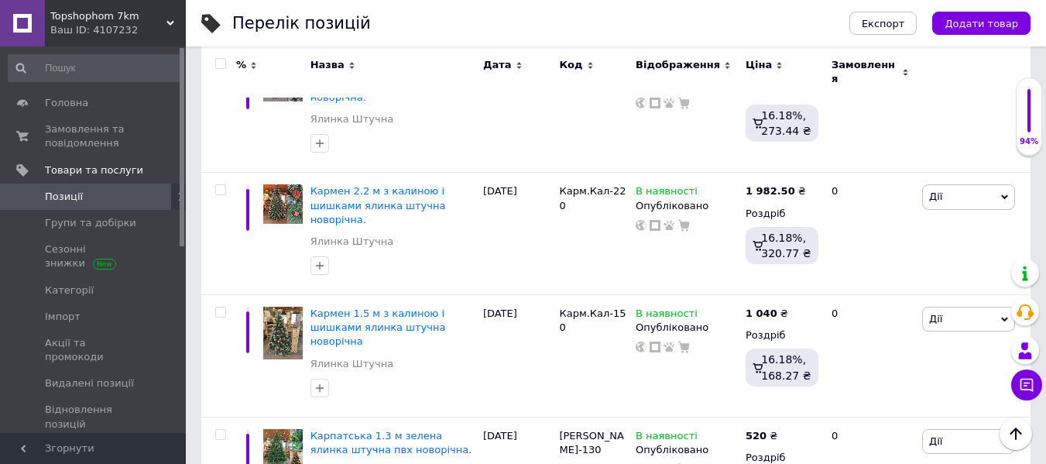
scroll to position [1560, 0]
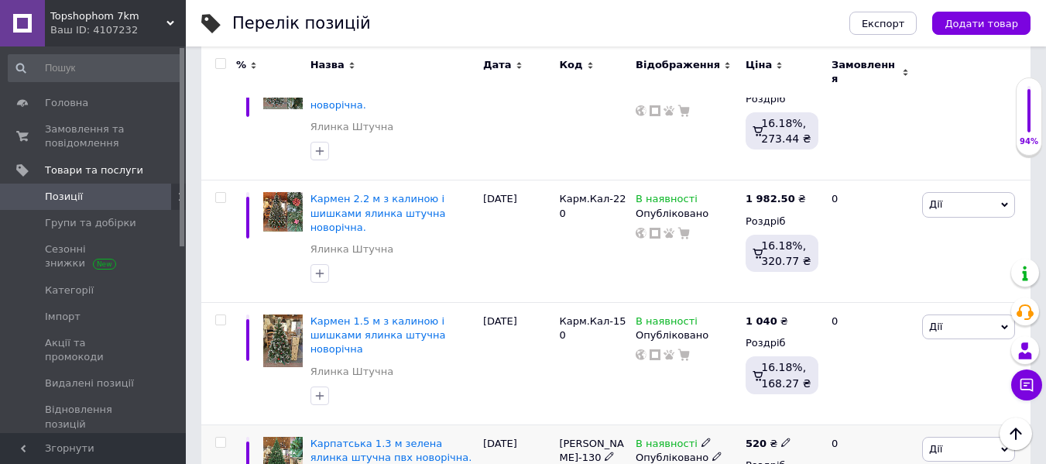
click at [784, 438] on icon at bounding box center [785, 442] width 9 height 9
click at [803, 410] on input "520" at bounding box center [858, 425] width 118 height 31
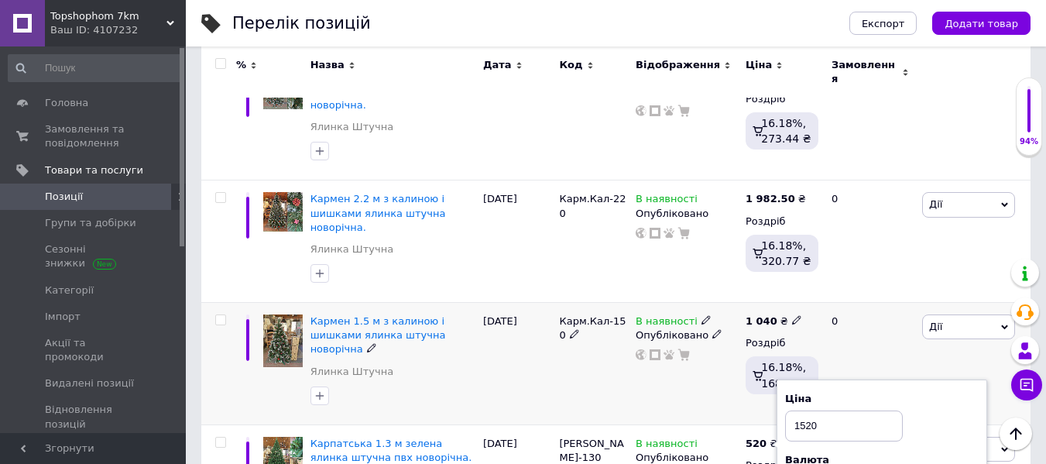
type input "1520"
click at [676, 303] on div "В наявності Опубліковано" at bounding box center [687, 364] width 110 height 122
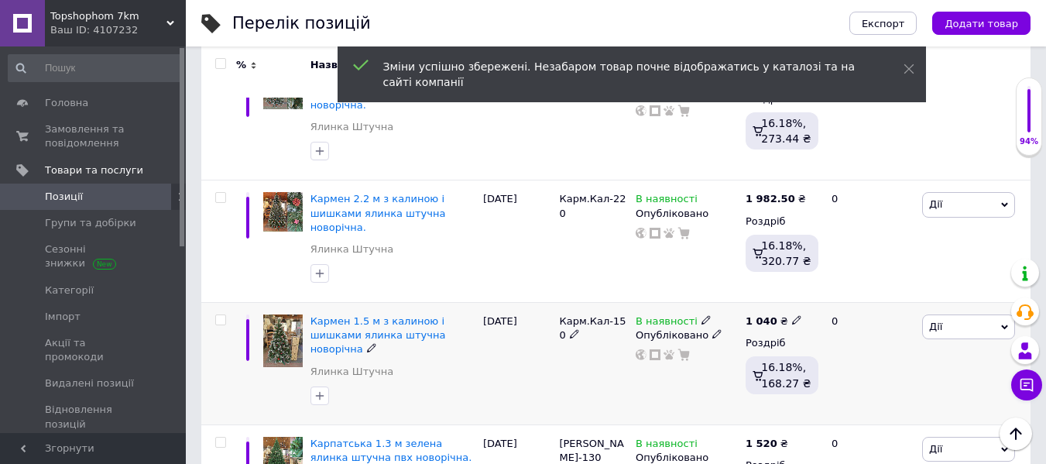
click at [792, 315] on icon at bounding box center [796, 319] width 9 height 9
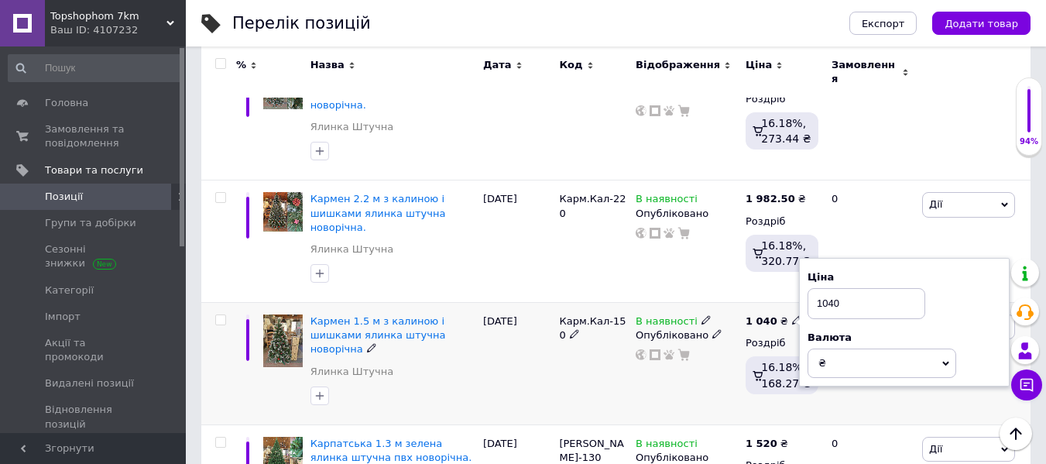
click at [822, 288] on input "1040" at bounding box center [867, 303] width 118 height 31
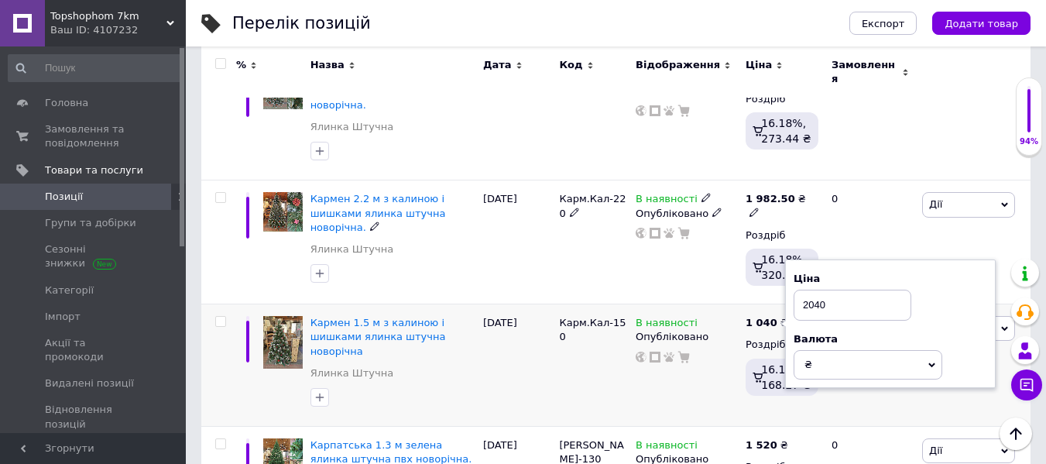
scroll to position [1482, 0]
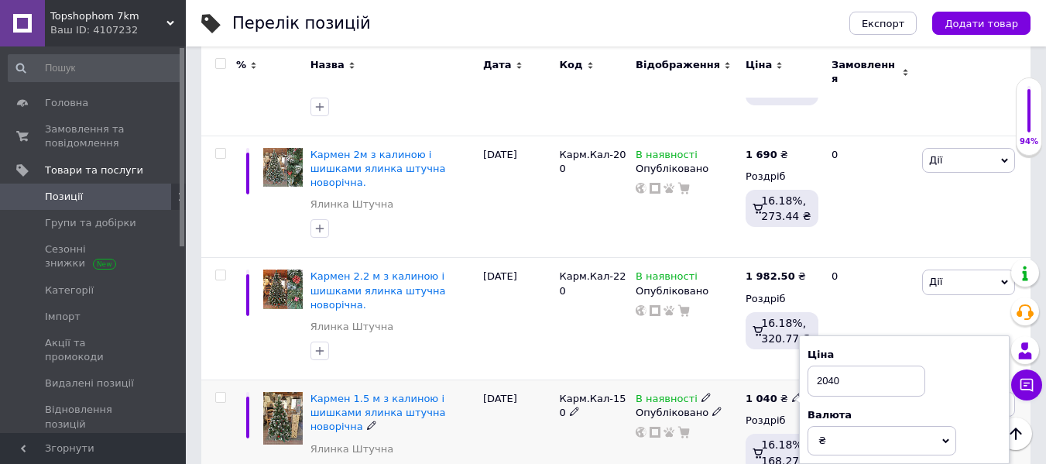
type input "2040"
click at [602, 380] on div "Карм.Кал-150" at bounding box center [593, 441] width 77 height 122
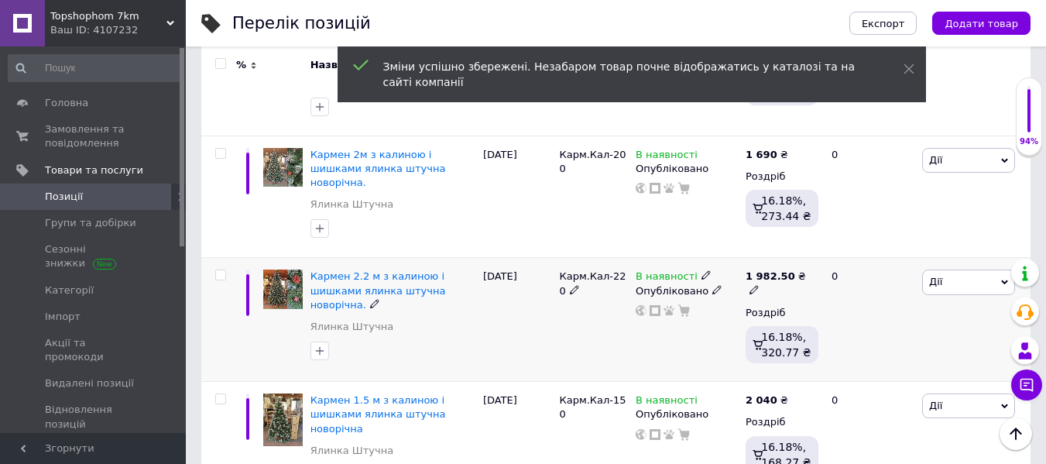
click at [759, 285] on icon at bounding box center [754, 289] width 9 height 9
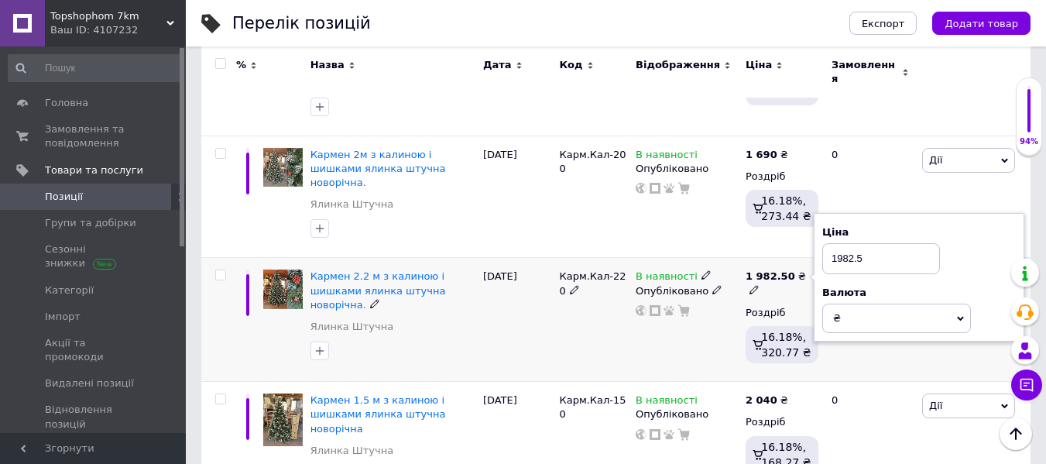
click at [836, 243] on input "1982.5" at bounding box center [881, 258] width 118 height 31
type input "2982.5"
click at [589, 258] on div "Карм.Кал-220" at bounding box center [593, 320] width 77 height 124
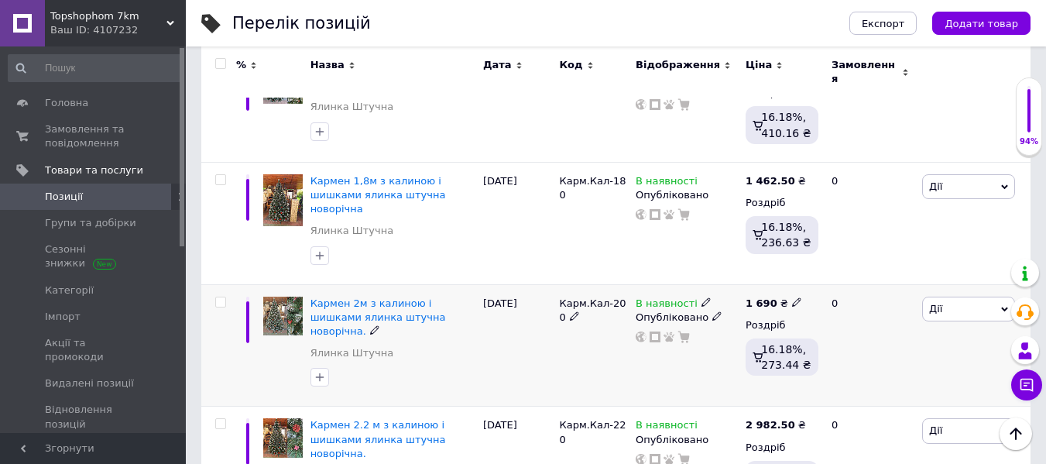
scroll to position [1327, 0]
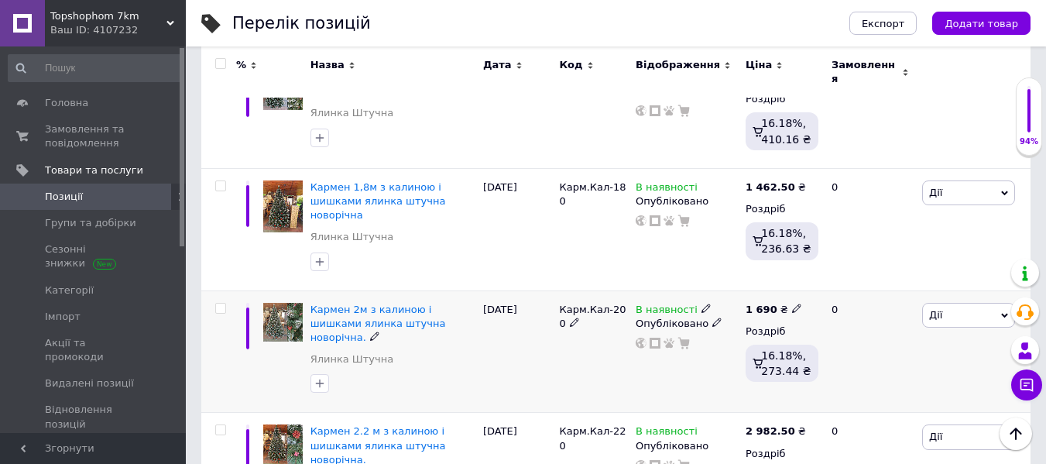
click at [794, 303] on span at bounding box center [797, 308] width 10 height 10
click at [822, 276] on input "1690" at bounding box center [867, 291] width 118 height 31
type input "2690"
click at [595, 293] on div "Карм.Кал-200" at bounding box center [593, 351] width 77 height 122
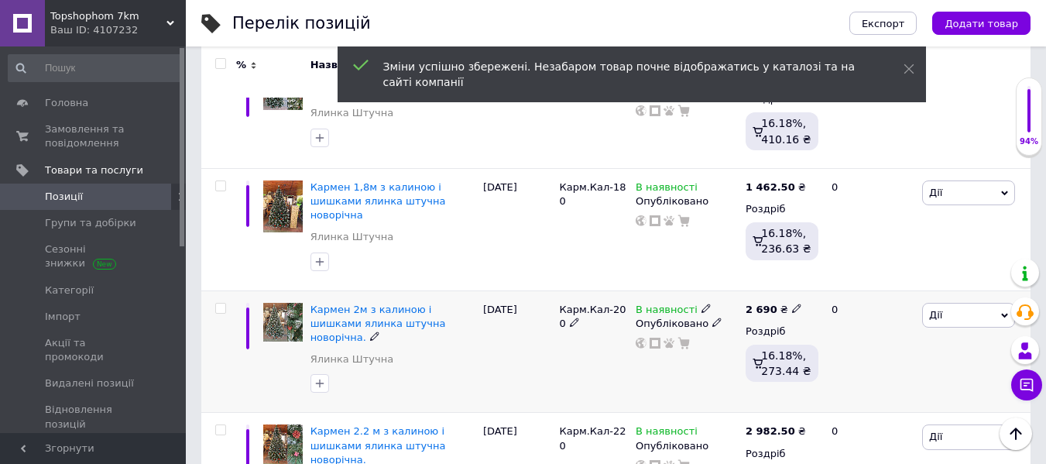
scroll to position [1250, 0]
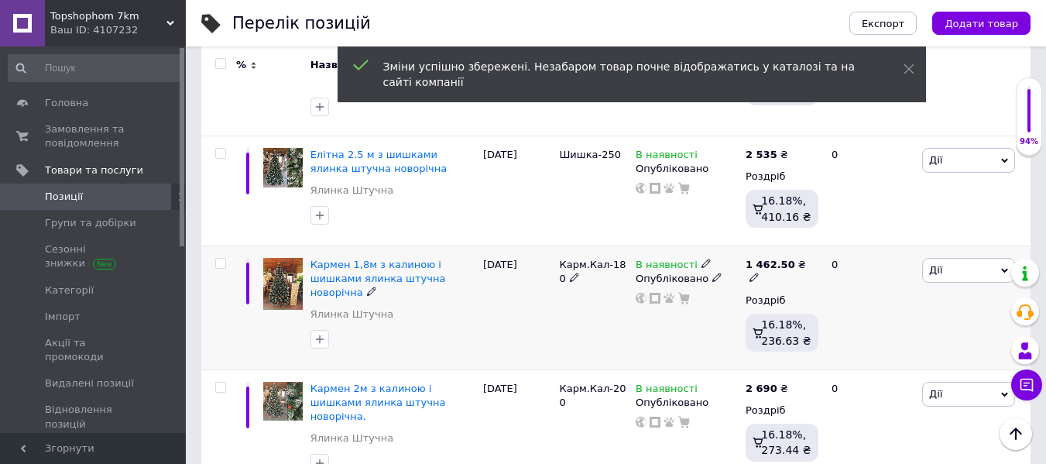
click at [759, 273] on icon at bounding box center [754, 277] width 9 height 9
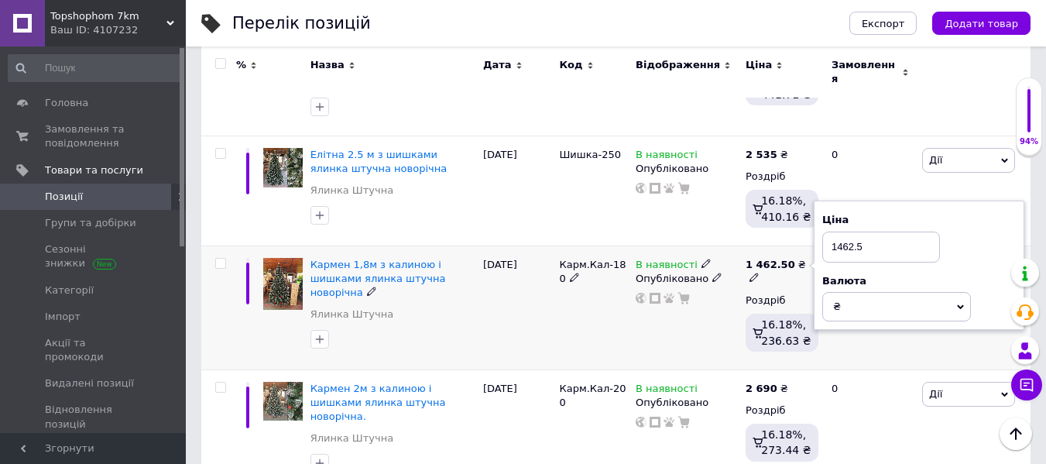
click at [838, 232] on input "1462.5" at bounding box center [881, 247] width 118 height 31
type input "2462.5"
click at [567, 246] on div "Карм.Кал-180" at bounding box center [593, 308] width 77 height 124
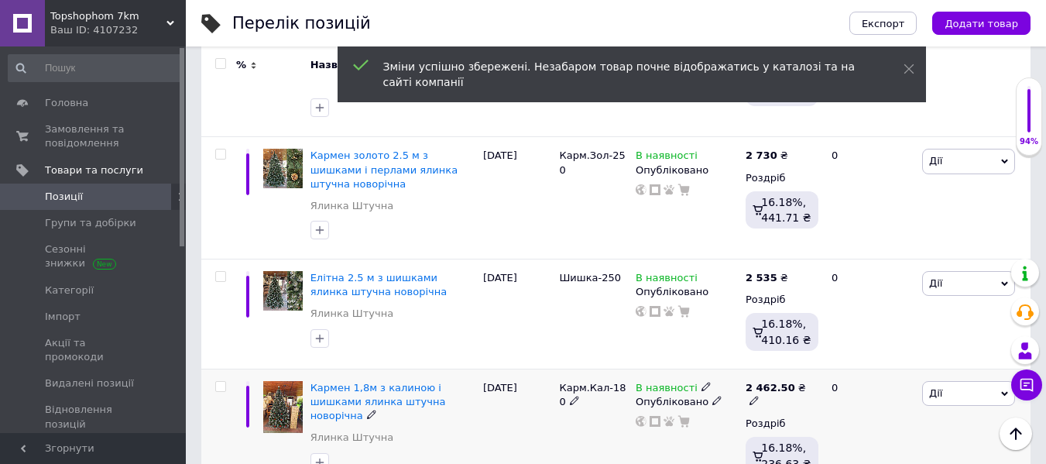
scroll to position [1095, 0]
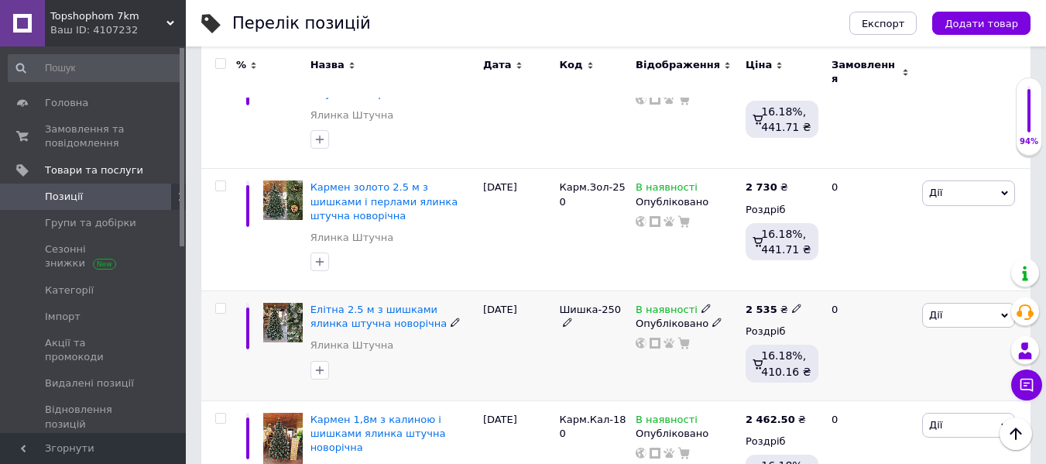
click at [793, 304] on icon at bounding box center [796, 308] width 9 height 9
click at [821, 276] on input "2535" at bounding box center [867, 291] width 118 height 31
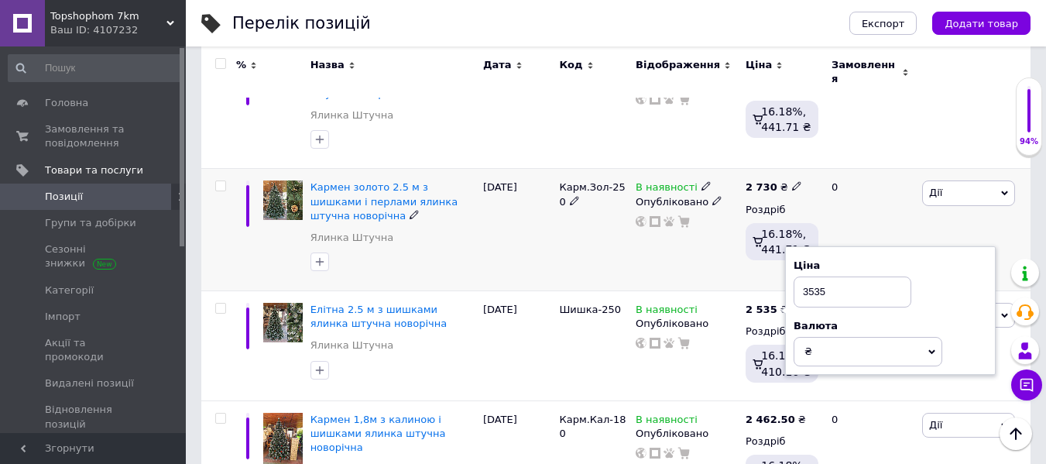
type input "3535"
click at [575, 169] on div "Карм.Зол-250" at bounding box center [593, 230] width 77 height 122
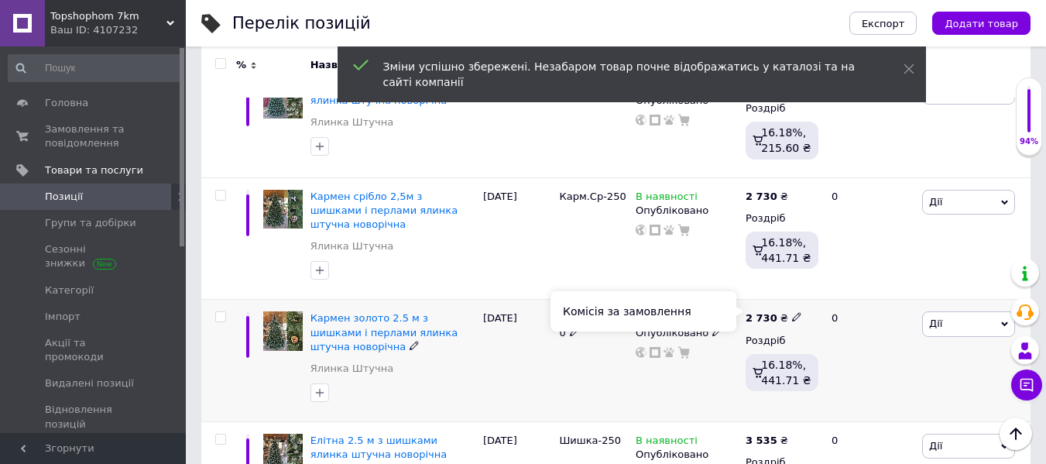
scroll to position [940, 0]
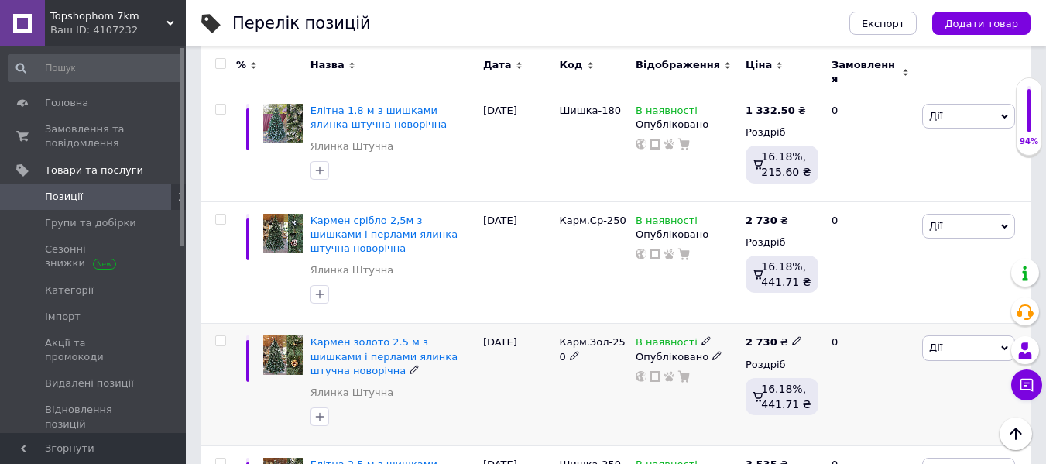
click at [792, 336] on icon at bounding box center [796, 340] width 9 height 9
click at [823, 309] on input "2730" at bounding box center [867, 324] width 118 height 31
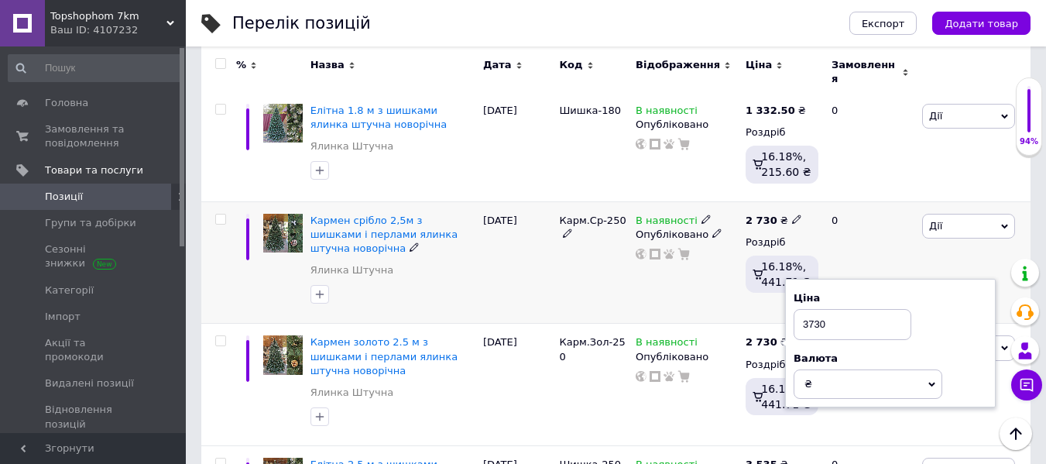
type input "3730"
click at [559, 210] on div "Карм.Ср-250" at bounding box center [593, 262] width 77 height 122
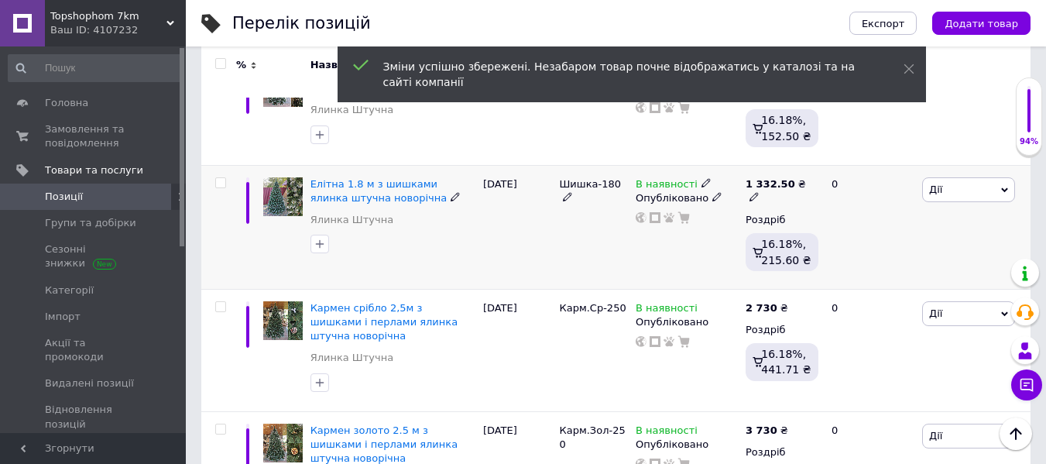
scroll to position [785, 0]
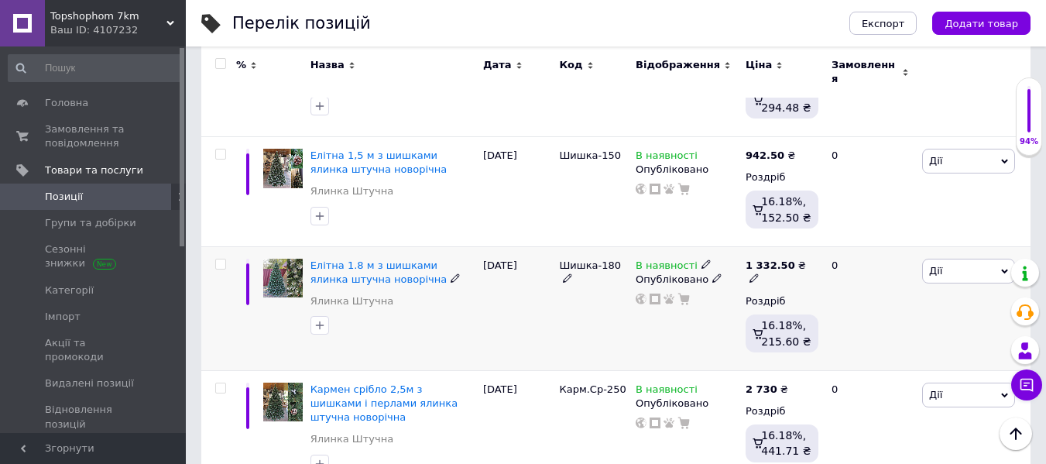
click at [759, 273] on icon at bounding box center [754, 277] width 9 height 9
click at [835, 232] on input "1332.5" at bounding box center [881, 247] width 118 height 31
type input "2332.5"
click at [564, 281] on div "Шишка-180" at bounding box center [593, 308] width 77 height 124
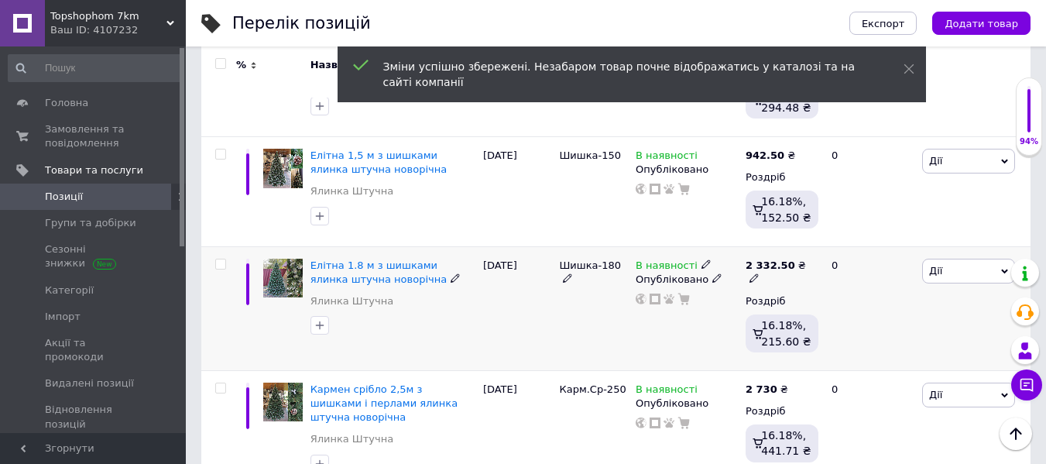
click at [541, 263] on div "[DATE]" at bounding box center [517, 308] width 77 height 124
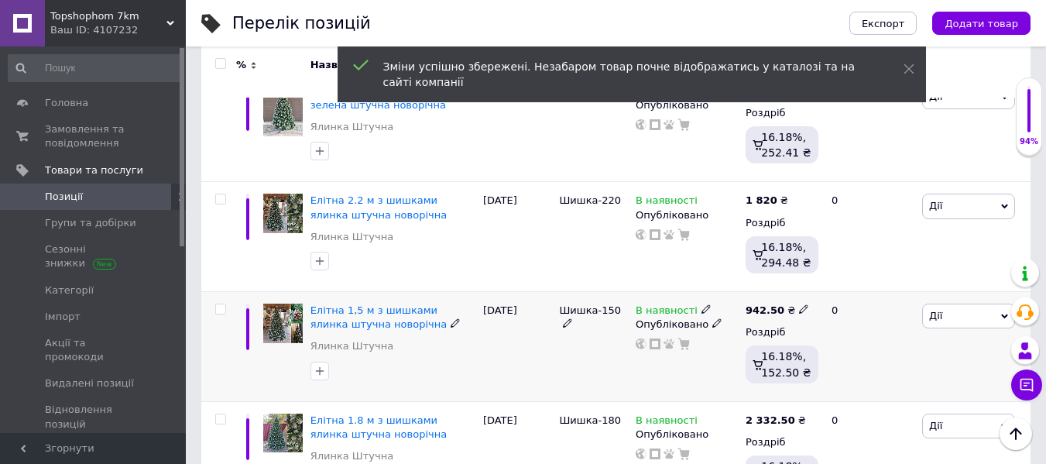
click at [799, 304] on icon at bounding box center [803, 308] width 9 height 9
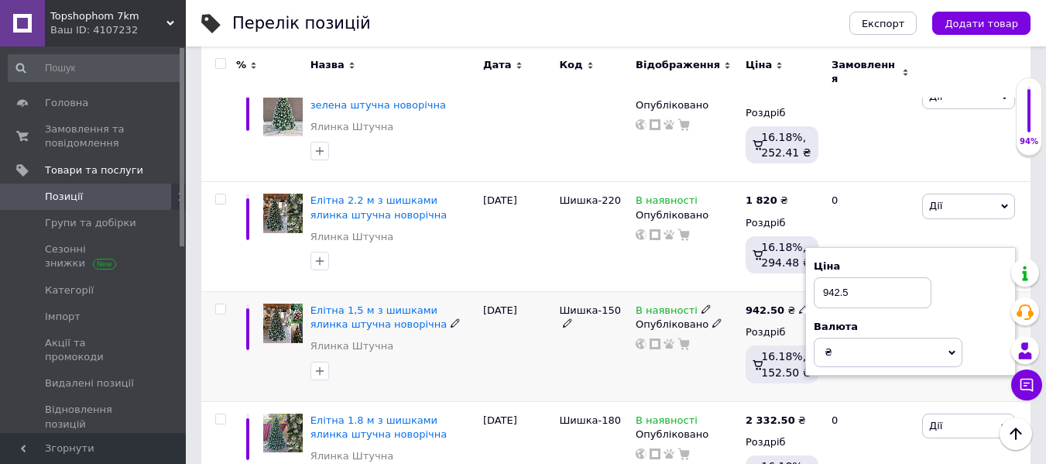
click at [819, 277] on input "942.5" at bounding box center [873, 292] width 118 height 31
type input "1942.5"
click at [507, 304] on div "[DATE]" at bounding box center [517, 347] width 77 height 110
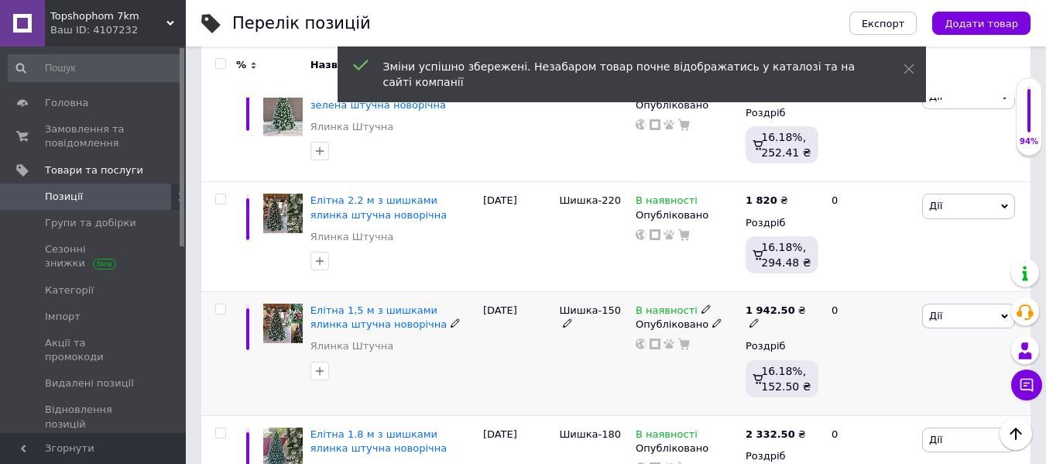
scroll to position [553, 0]
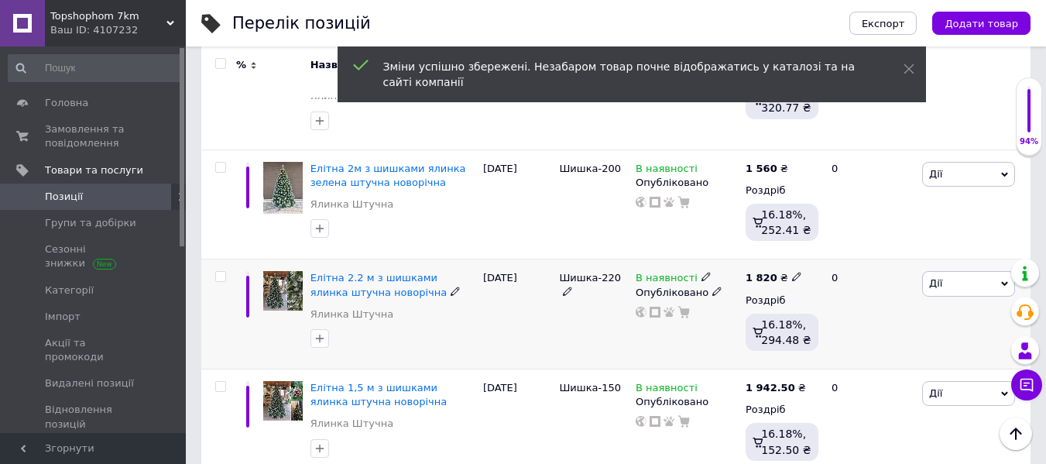
click at [792, 272] on icon at bounding box center [796, 276] width 9 height 9
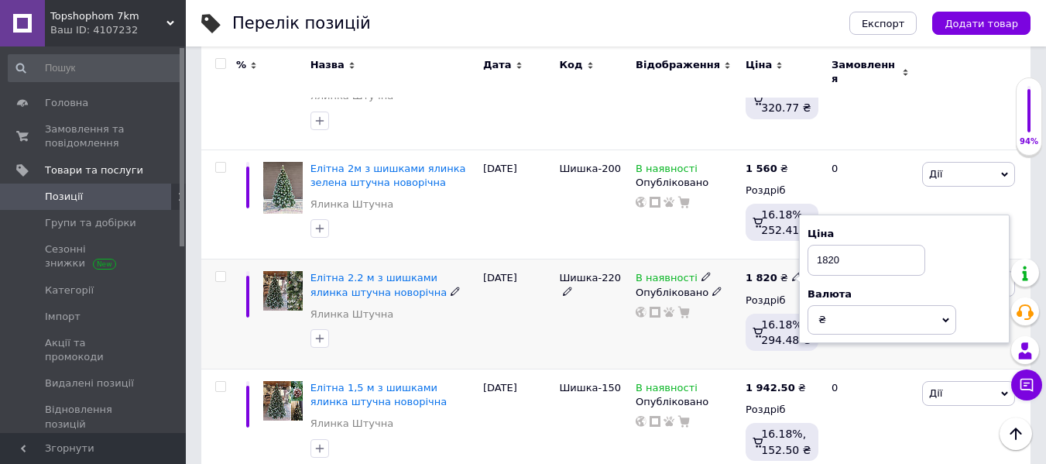
click at [825, 245] on input "1820" at bounding box center [867, 260] width 118 height 31
type input "2820"
click at [520, 270] on div "[DATE]" at bounding box center [517, 314] width 77 height 110
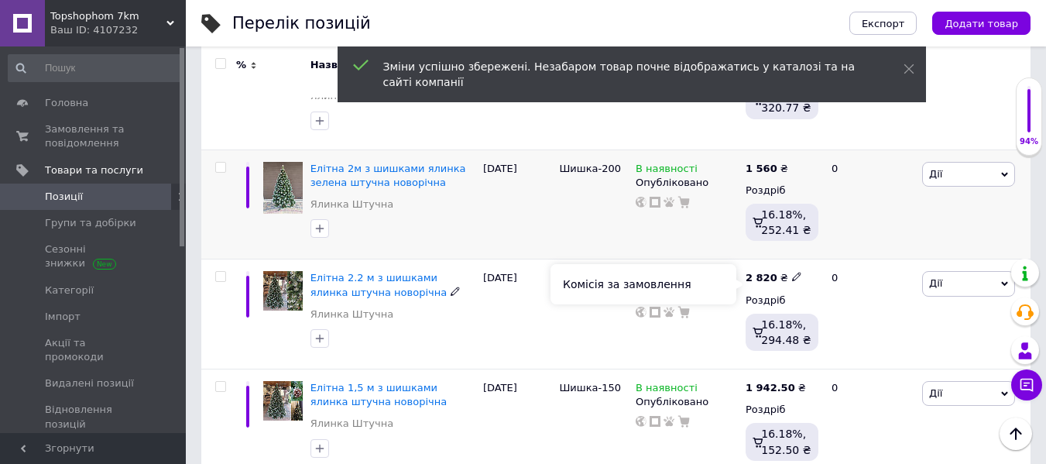
scroll to position [398, 0]
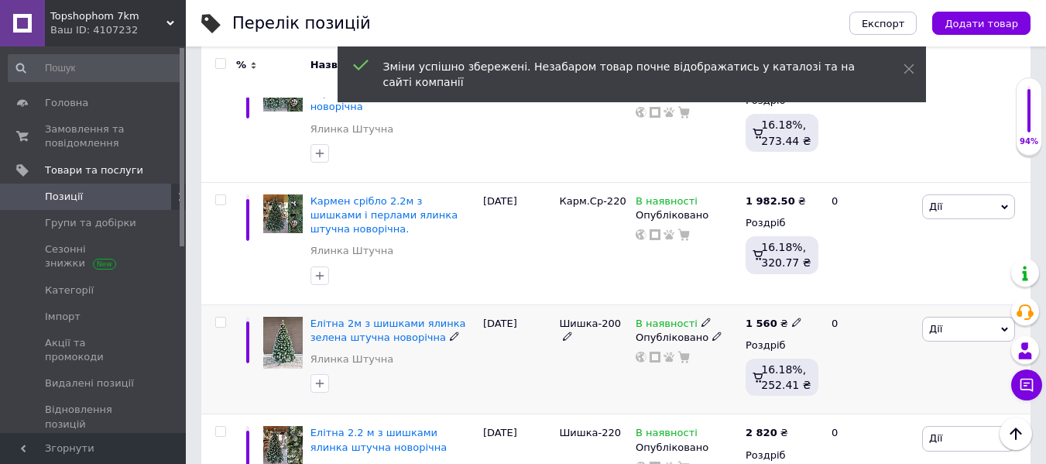
click at [792, 318] on use at bounding box center [796, 322] width 9 height 9
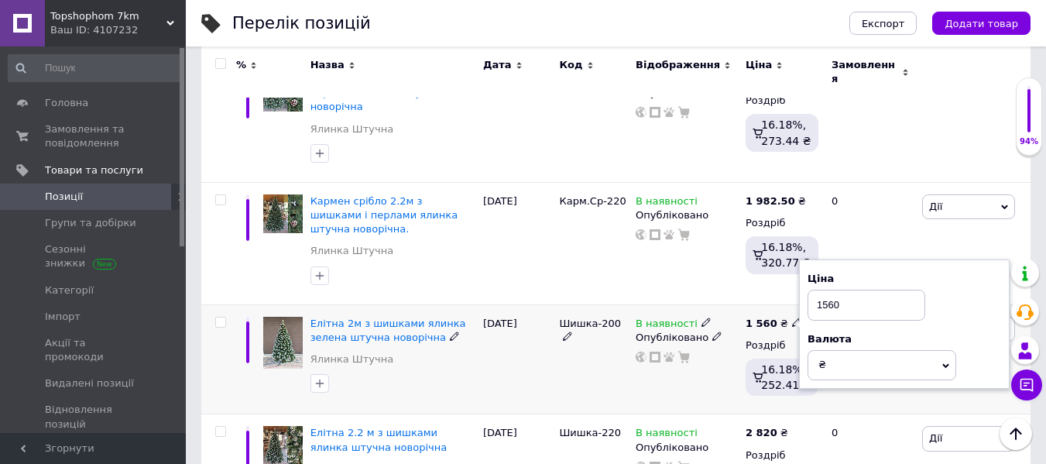
click at [821, 290] on input "1560" at bounding box center [867, 305] width 118 height 31
type input "2560"
click at [551, 316] on div "[DATE]" at bounding box center [517, 359] width 77 height 110
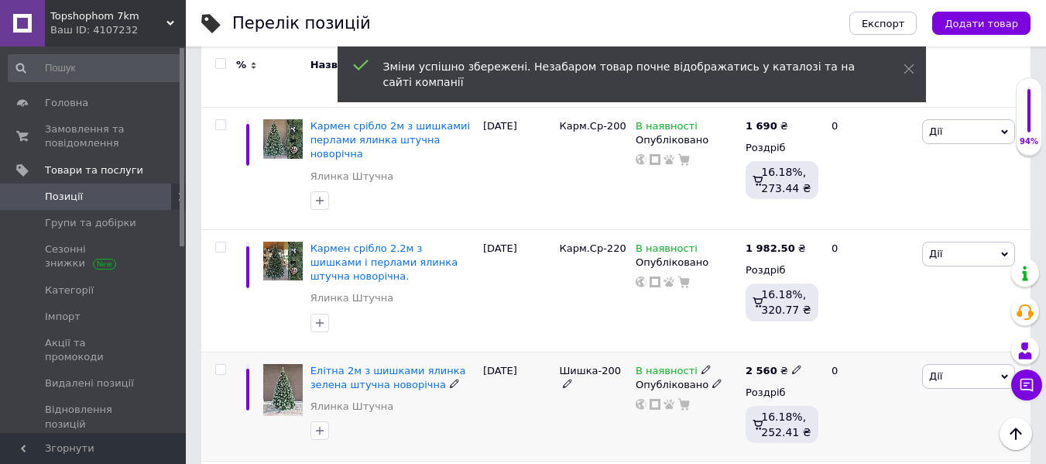
scroll to position [321, 0]
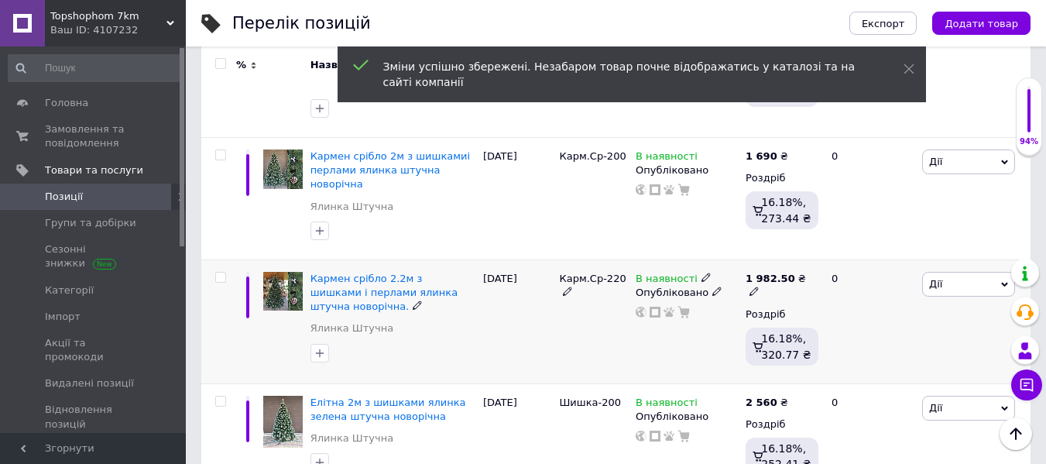
click at [759, 287] on icon at bounding box center [754, 291] width 9 height 9
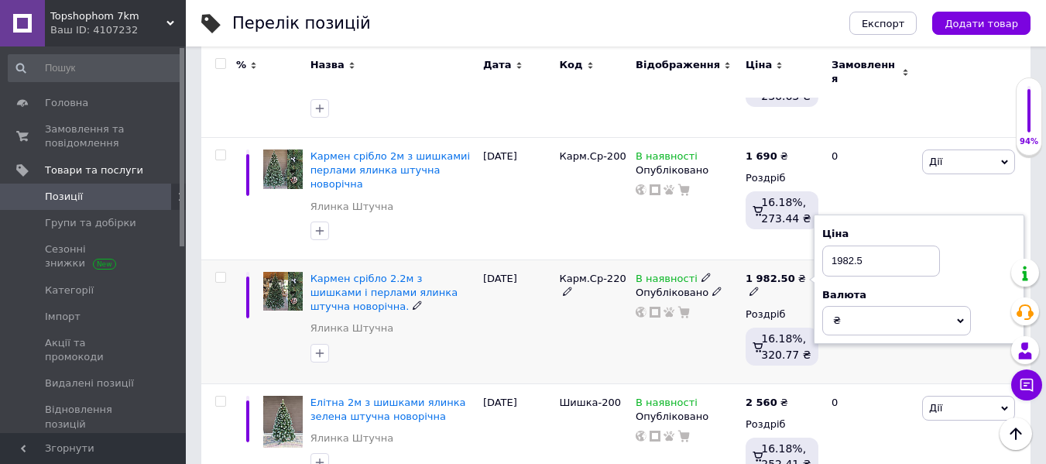
drag, startPoint x: 837, startPoint y: 224, endPoint x: 888, endPoint y: 236, distance: 52.6
click at [838, 246] on input "1982.5" at bounding box center [881, 261] width 118 height 31
type input "2982.5"
click at [545, 294] on div "[DATE]" at bounding box center [517, 321] width 77 height 124
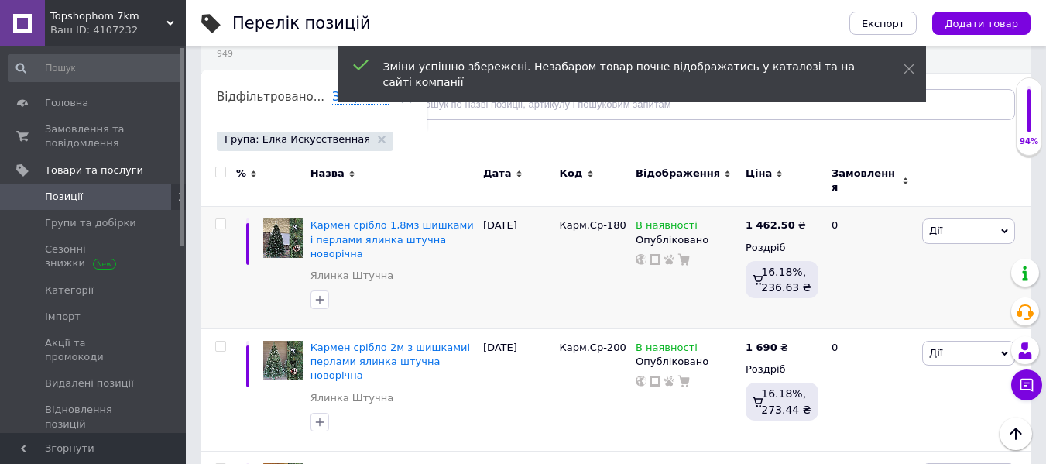
scroll to position [88, 0]
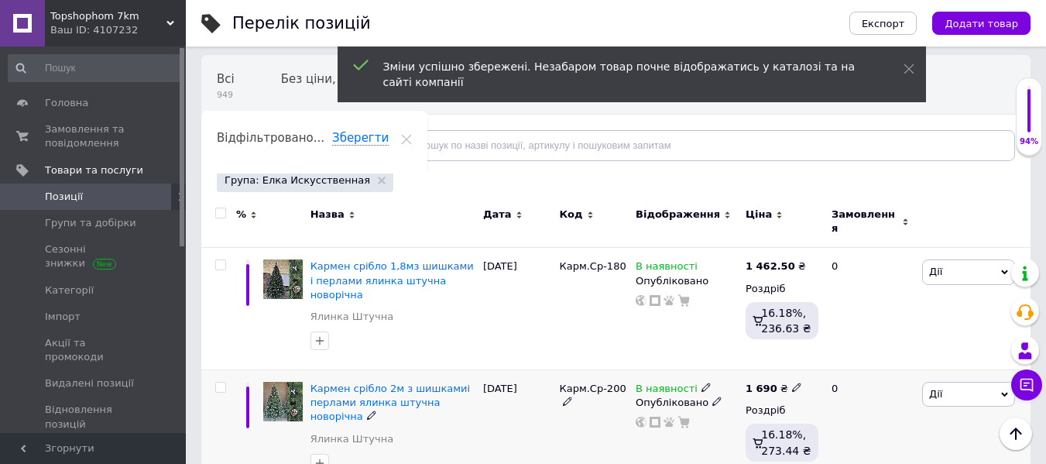
click at [782, 382] on div "1 690 ₴" at bounding box center [774, 389] width 57 height 14
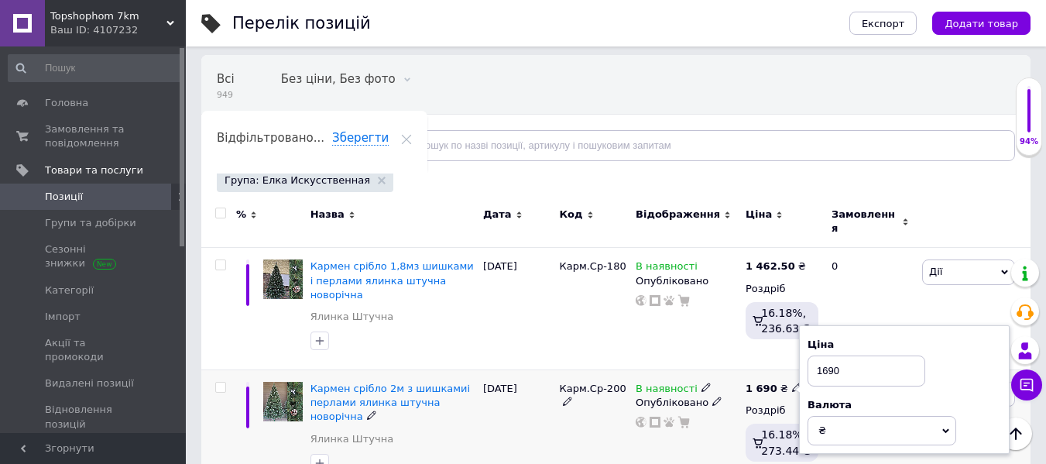
click at [825, 355] on input "1690" at bounding box center [867, 370] width 118 height 31
type input "2690"
click at [579, 420] on div "Карм.Ср-200" at bounding box center [593, 431] width 77 height 122
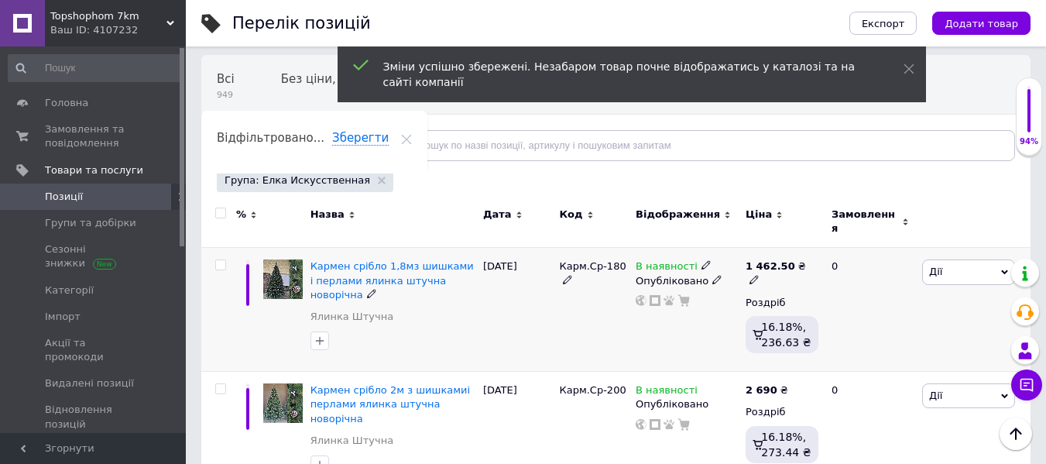
click at [759, 273] on span at bounding box center [754, 278] width 9 height 11
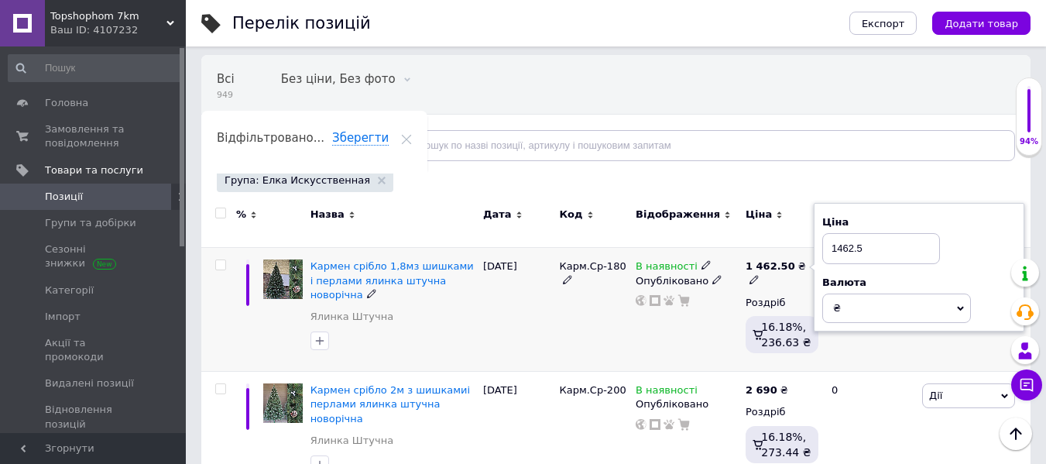
click at [836, 237] on input "1462.5" at bounding box center [881, 248] width 118 height 31
type input "2462.5"
click at [551, 306] on div "[DATE]" at bounding box center [517, 310] width 77 height 124
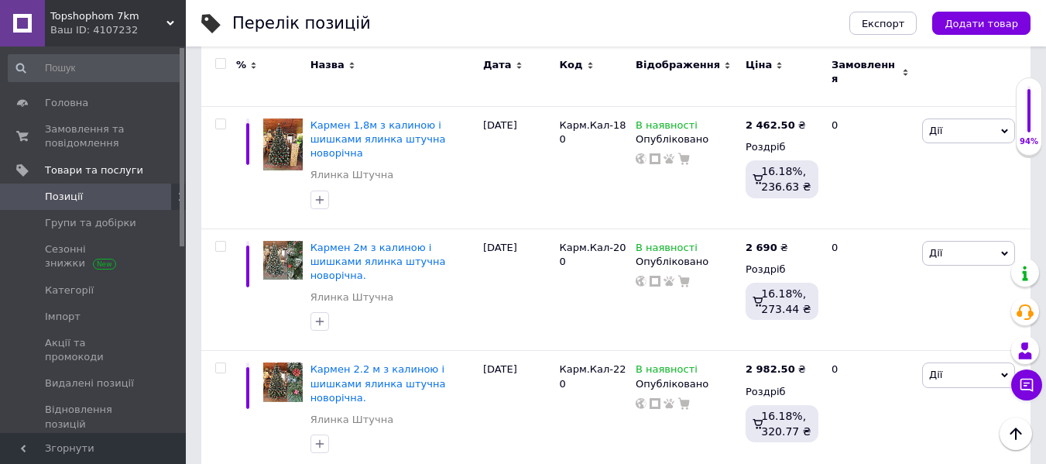
scroll to position [2179, 0]
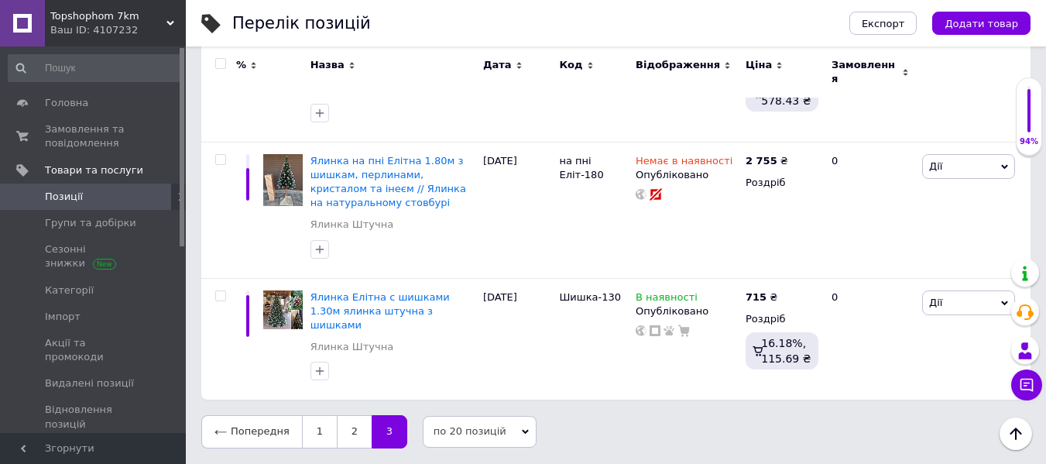
scroll to position [661, 0]
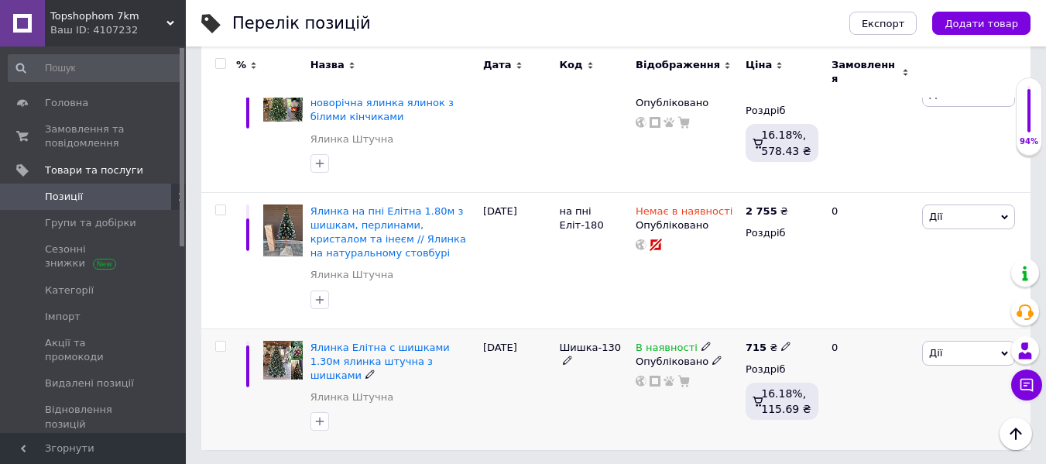
click at [784, 342] on icon at bounding box center [785, 346] width 9 height 9
click at [805, 314] on input "715" at bounding box center [858, 329] width 118 height 31
type input "1715"
click at [582, 362] on div "Шишка-130" at bounding box center [593, 389] width 77 height 122
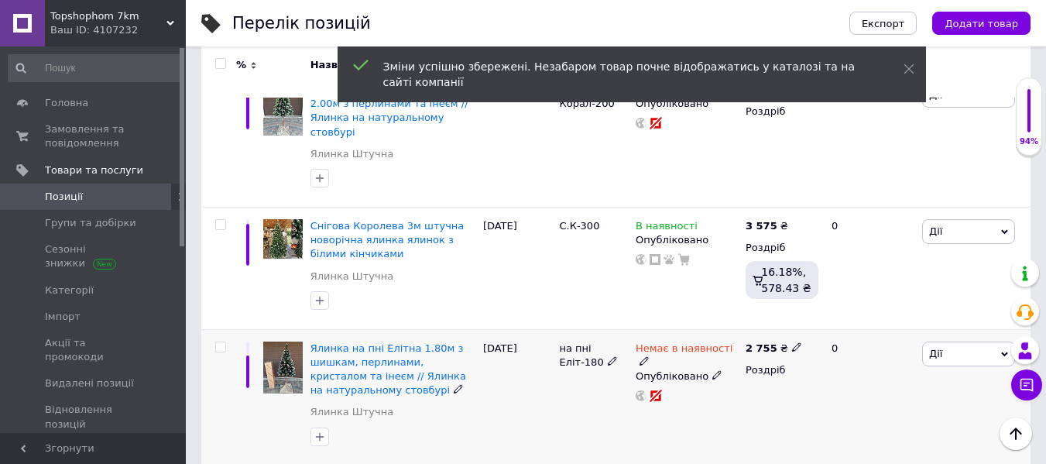
scroll to position [506, 0]
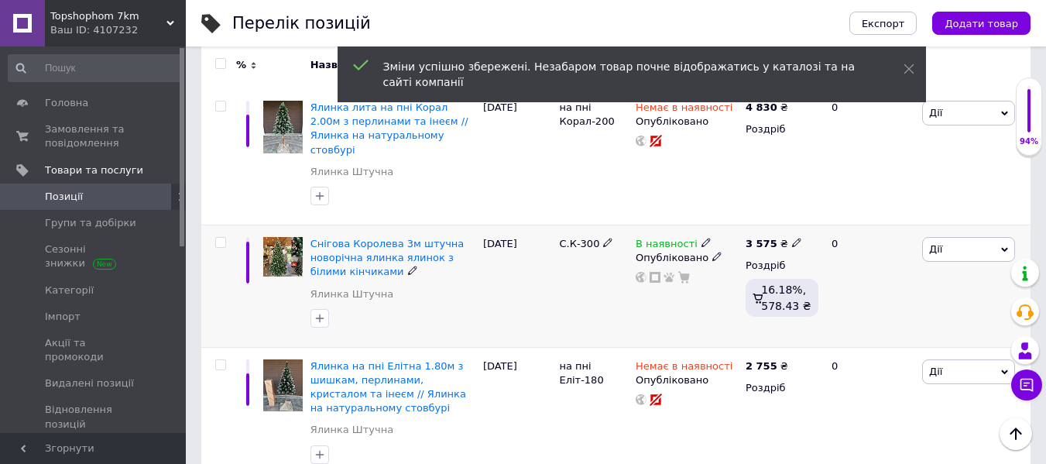
click at [792, 238] on icon at bounding box center [796, 242] width 9 height 9
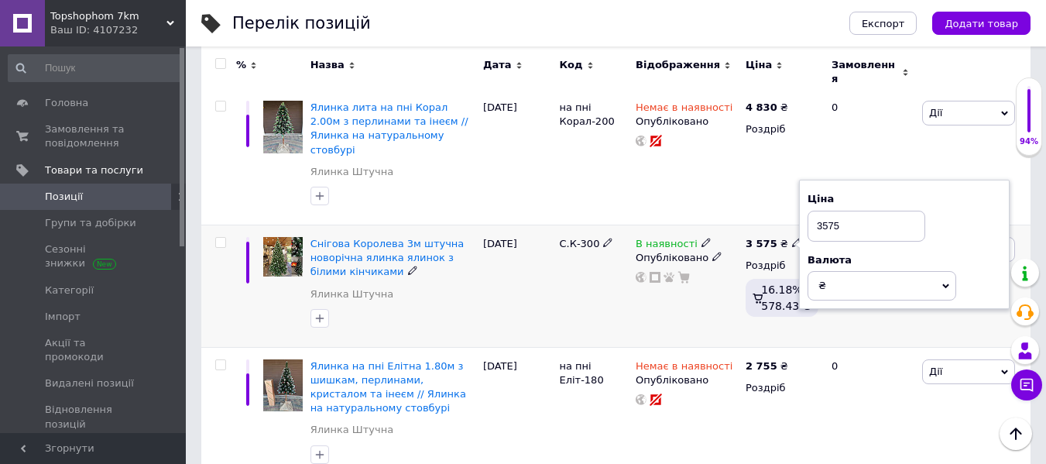
click at [822, 211] on input "3575" at bounding box center [867, 226] width 118 height 31
type input "3575"
click at [592, 242] on div "Комісія за замовлення" at bounding box center [644, 260] width 186 height 40
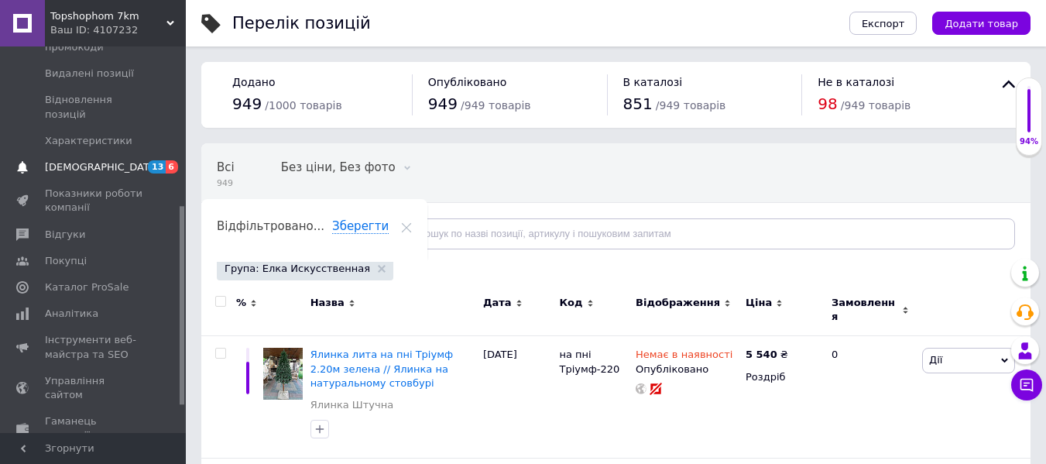
scroll to position [362, 0]
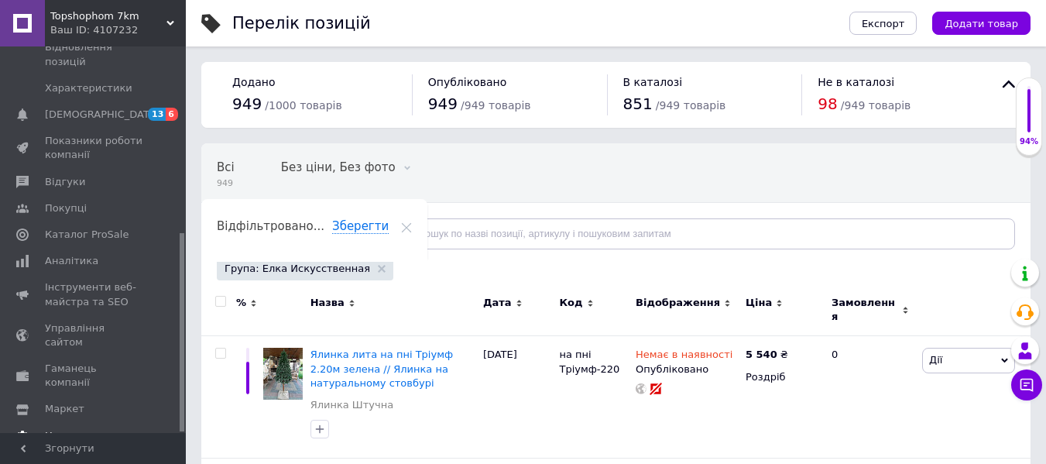
click at [63, 429] on span "Налаштування" at bounding box center [84, 436] width 79 height 14
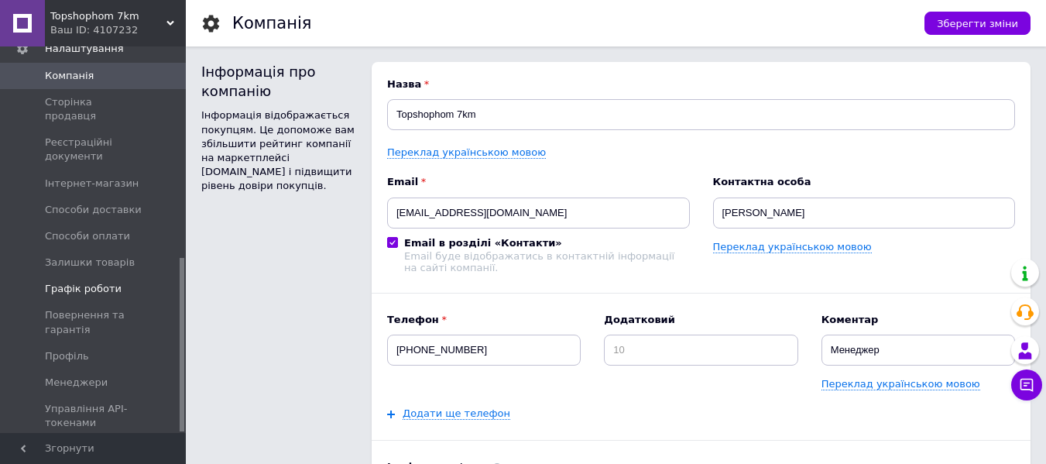
scroll to position [470, 0]
click at [98, 374] on span "Менеджери" at bounding box center [76, 381] width 63 height 14
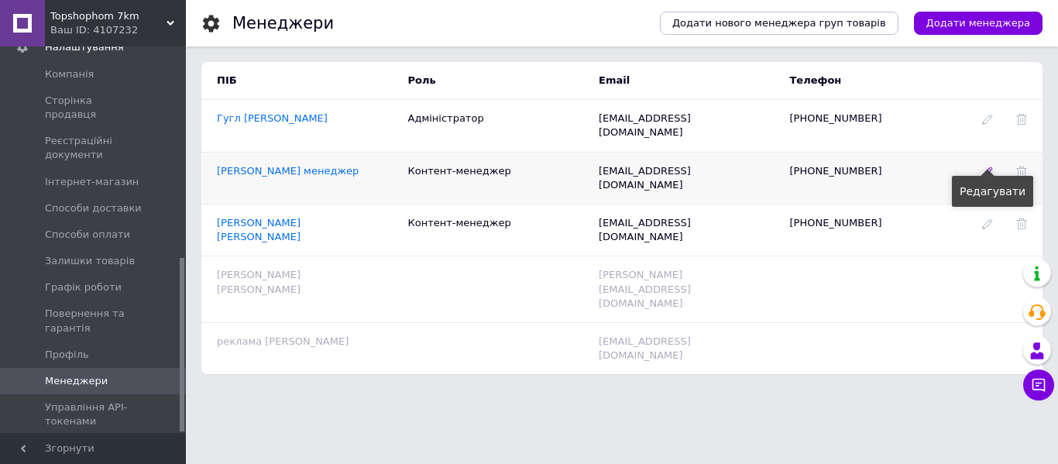
click at [986, 167] on icon at bounding box center [987, 172] width 11 height 11
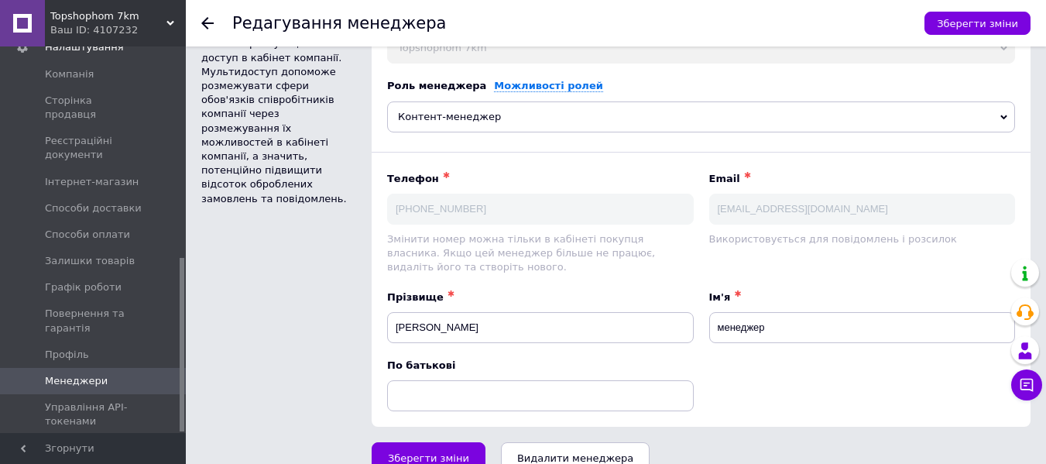
scroll to position [14, 0]
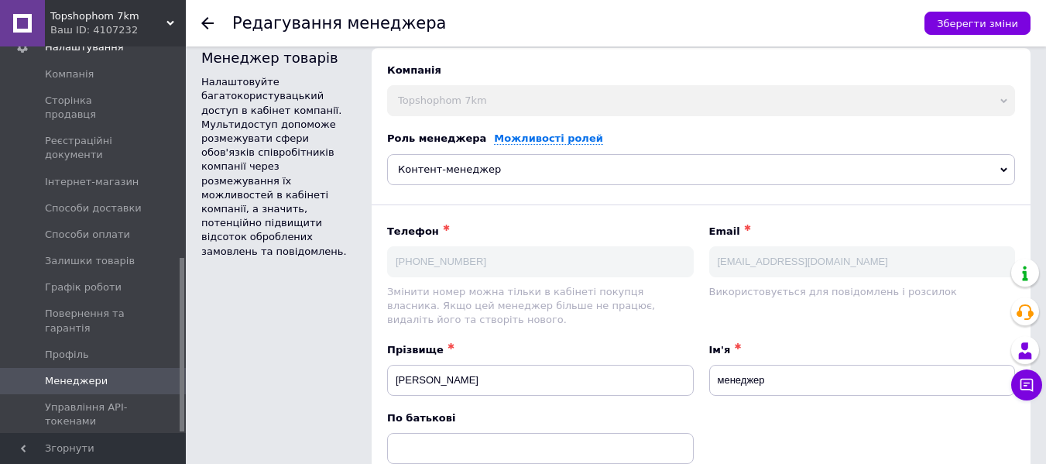
click at [208, 22] on icon at bounding box center [207, 23] width 12 height 12
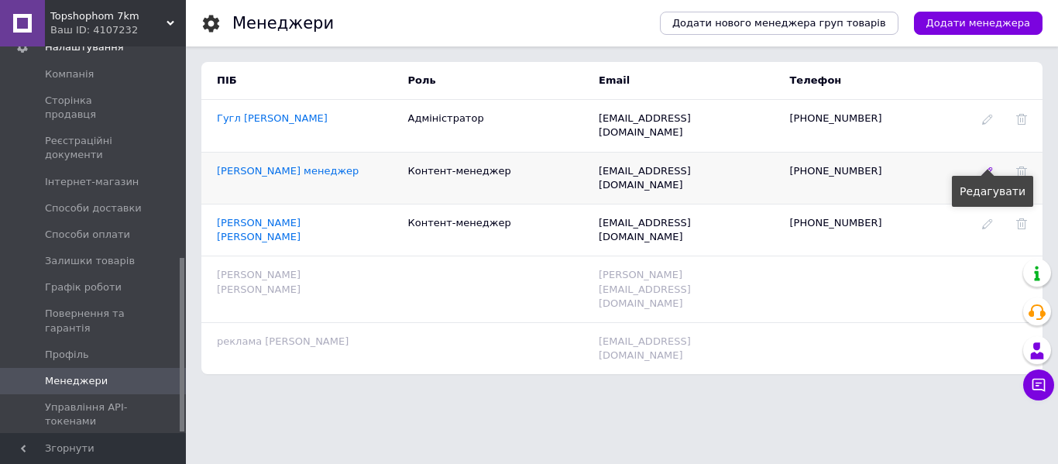
click at [986, 167] on icon at bounding box center [987, 172] width 11 height 11
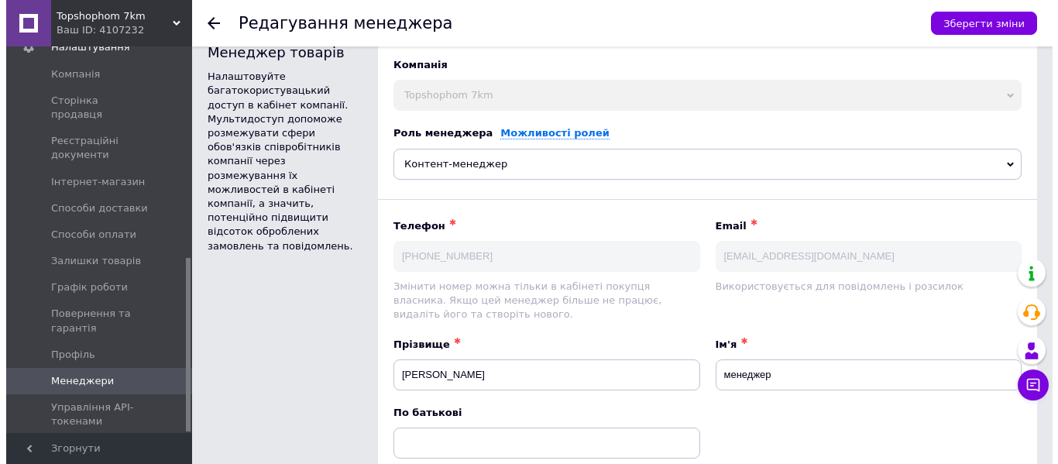
scroll to position [14, 0]
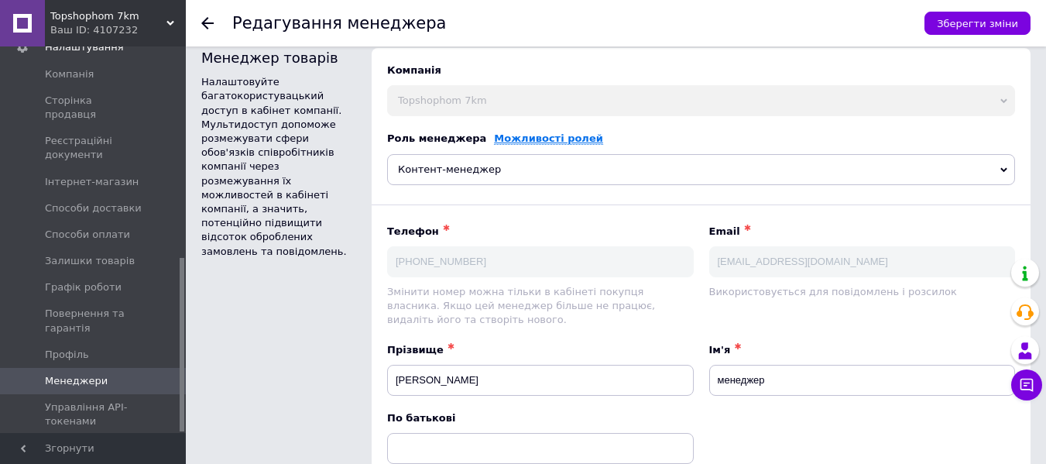
click at [546, 140] on link "Можливості ролей" at bounding box center [548, 138] width 109 height 12
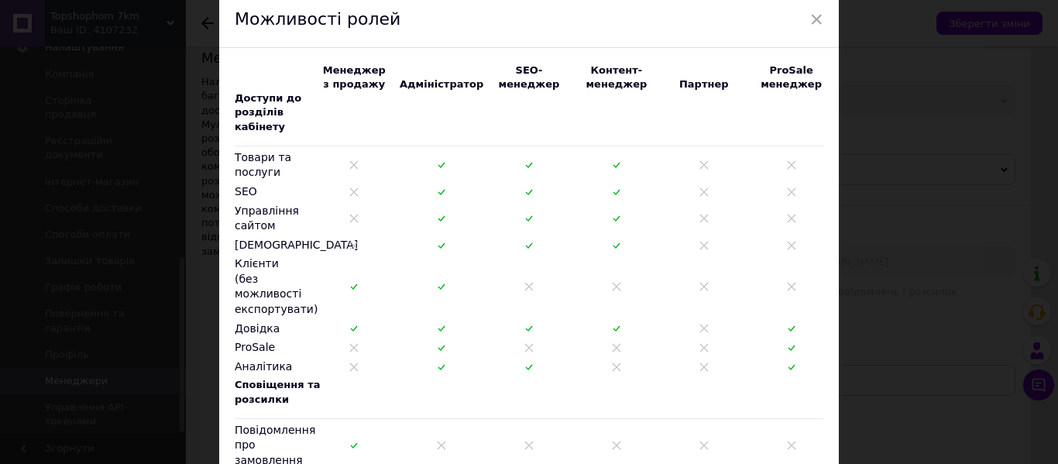
scroll to position [61, 0]
click at [438, 161] on icon at bounding box center [441, 165] width 9 height 9
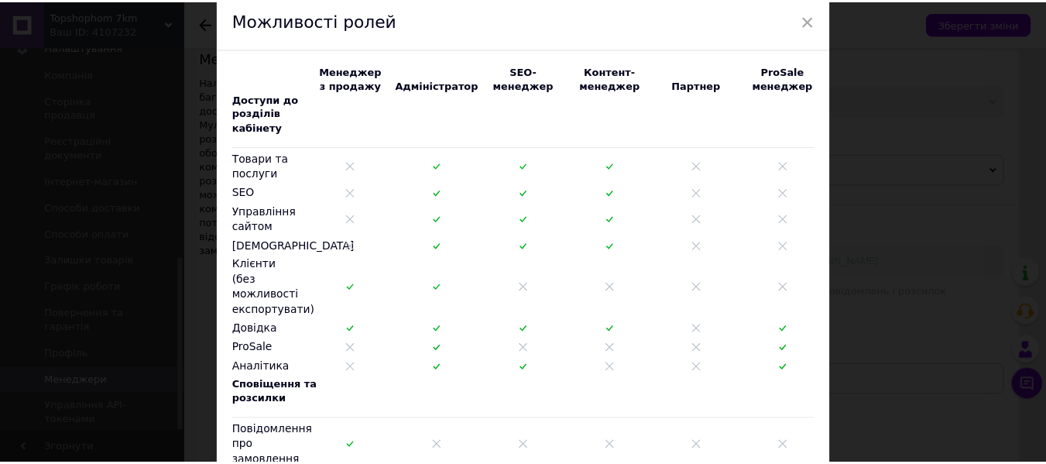
scroll to position [0, 0]
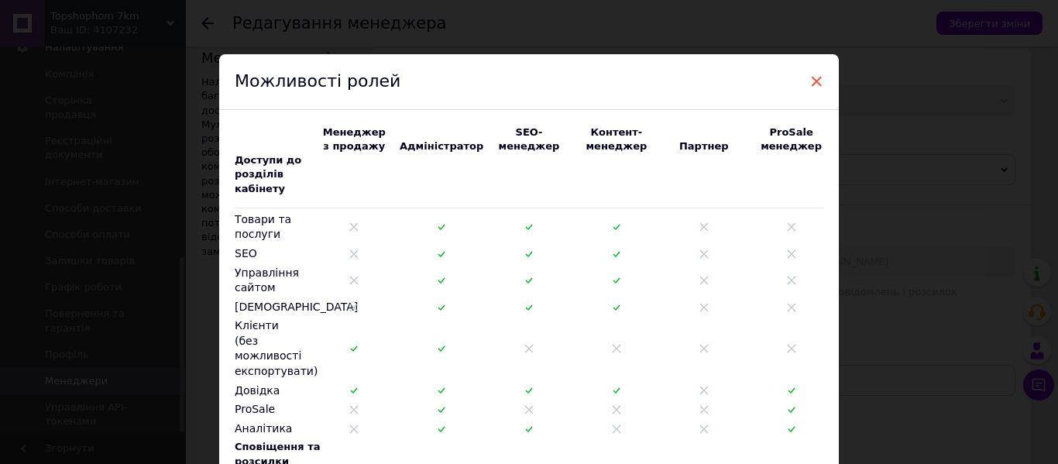
click at [819, 74] on span "×" at bounding box center [816, 81] width 14 height 26
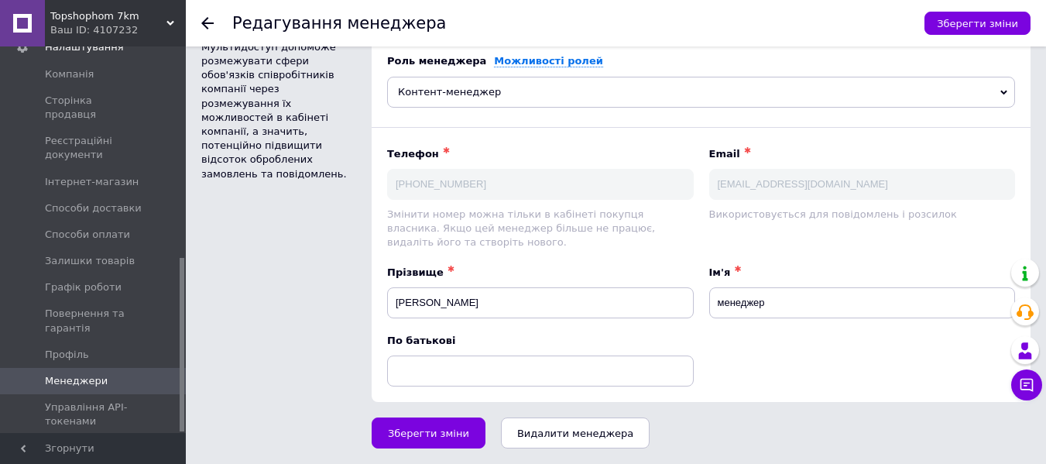
scroll to position [14, 0]
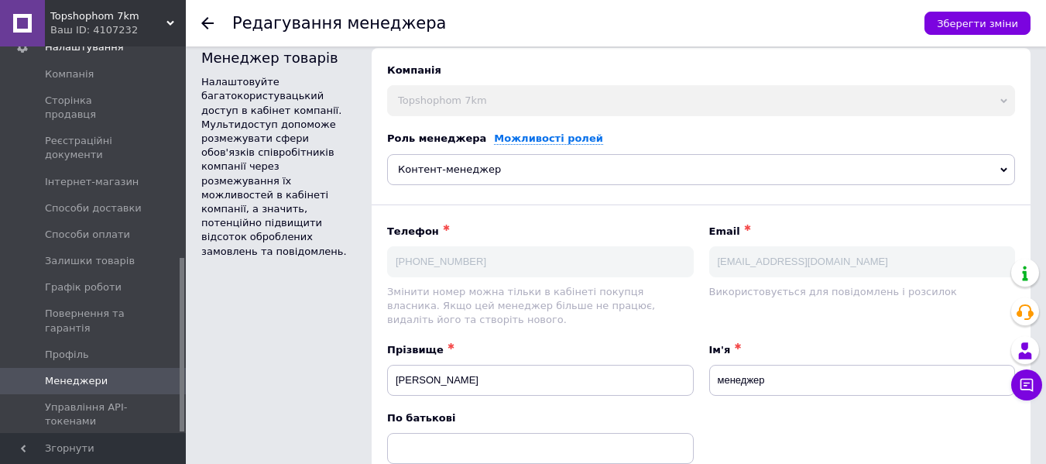
click at [1005, 169] on icon at bounding box center [1004, 170] width 7 height 7
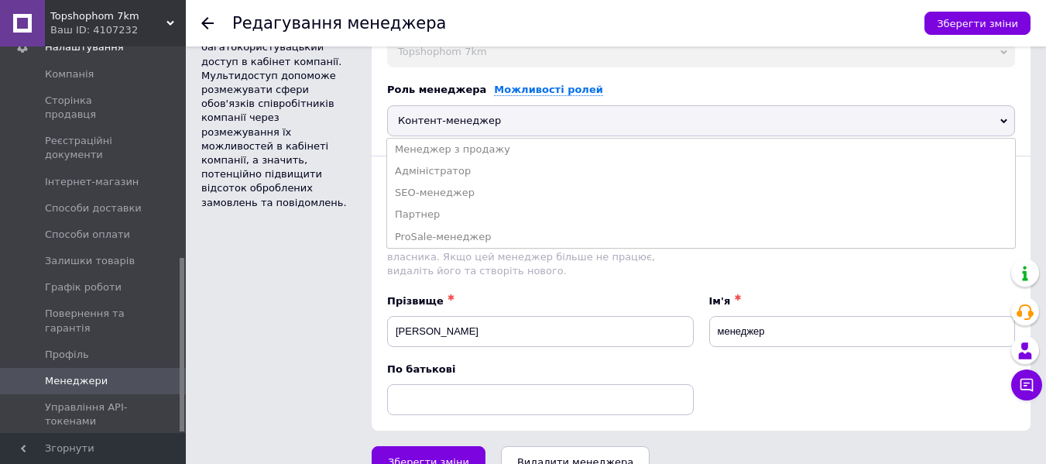
scroll to position [91, 0]
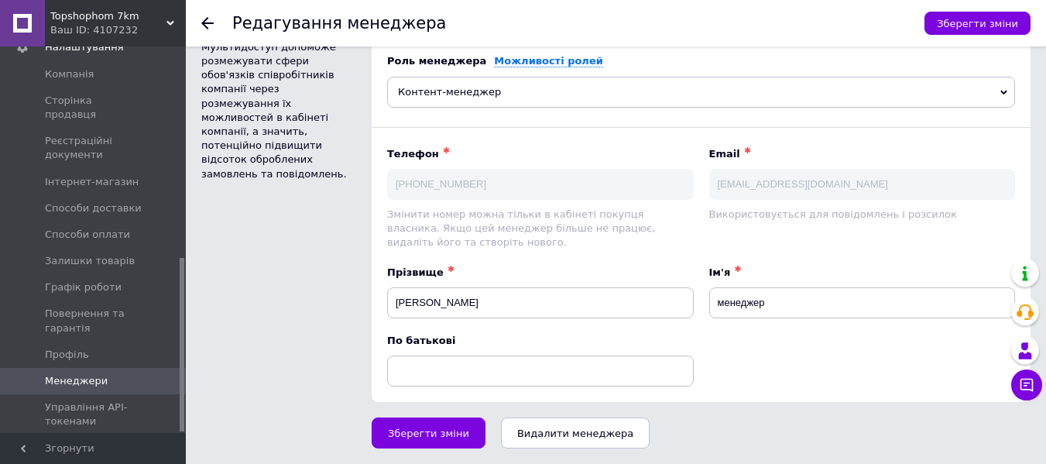
click at [302, 310] on div "Менеджер товарів Налаштовуйте багатокористувацький доступ в кабінет компанії. М…" at bounding box center [279, 186] width 170 height 447
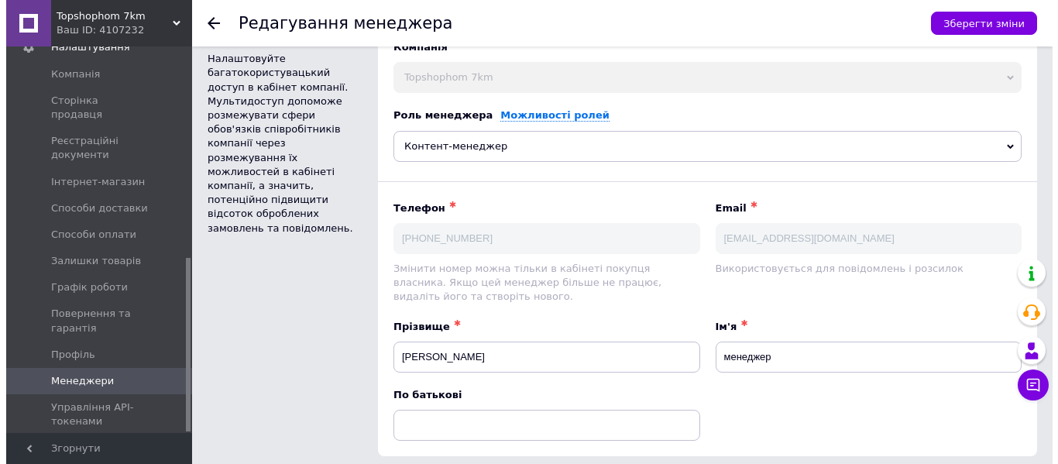
scroll to position [0, 0]
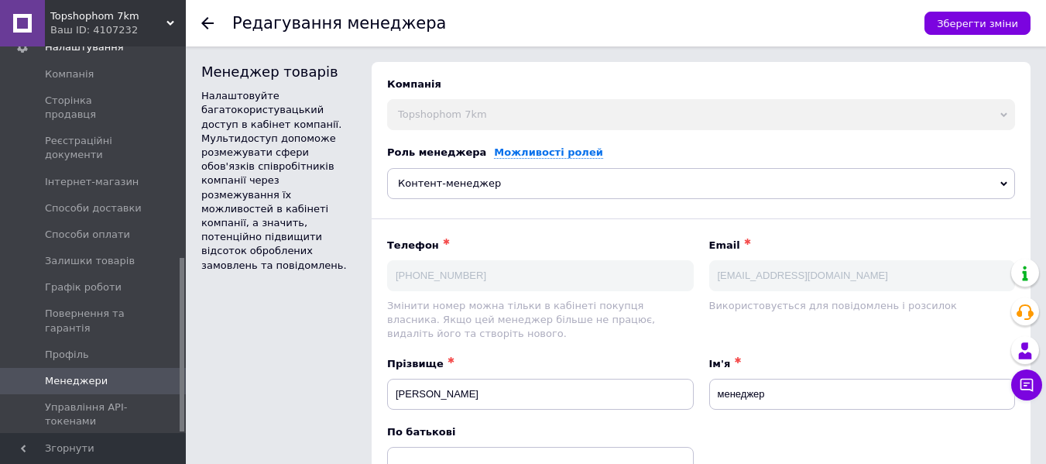
click at [206, 25] on icon at bounding box center [207, 23] width 12 height 12
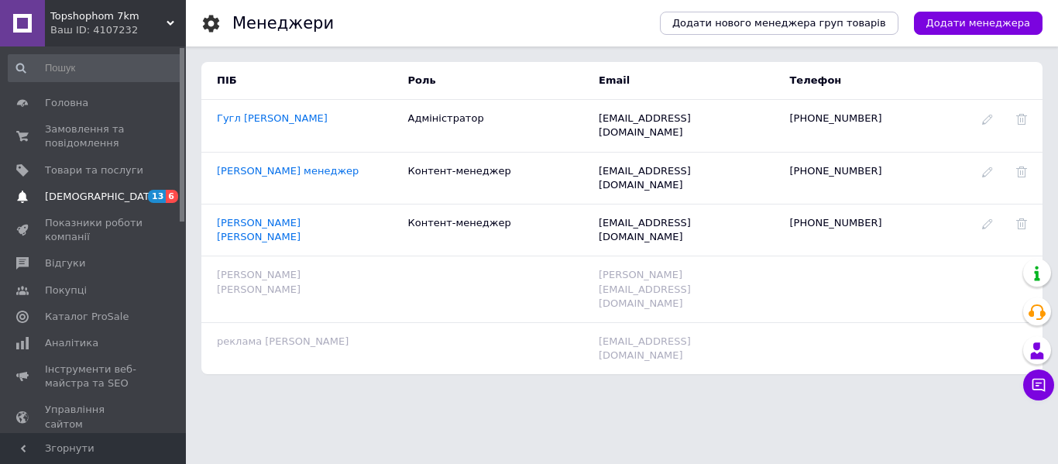
click at [146, 190] on span "13 6" at bounding box center [164, 197] width 43 height 14
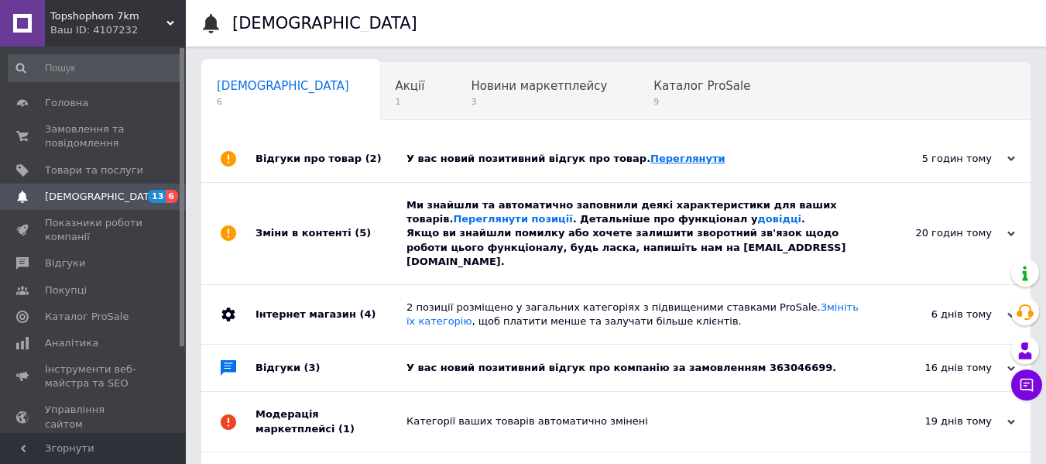
click at [651, 162] on link "Переглянути" at bounding box center [688, 159] width 75 height 12
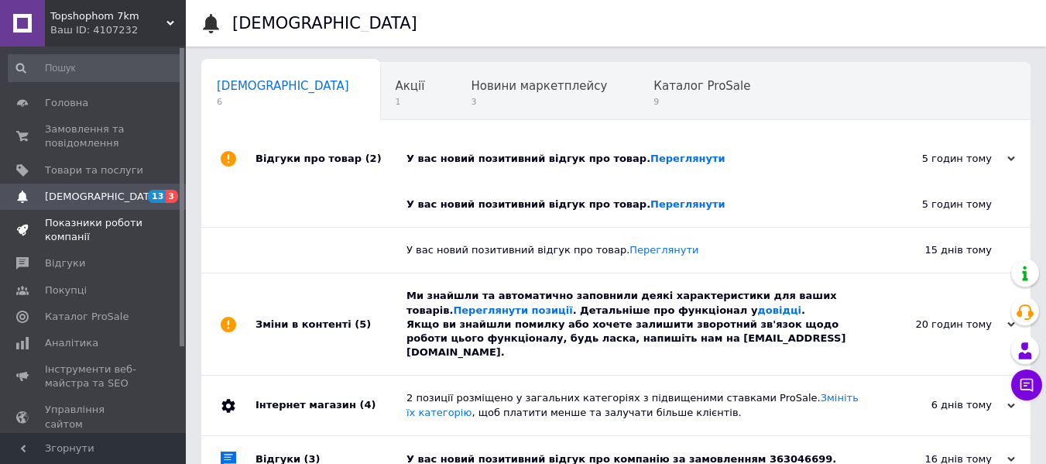
click at [81, 232] on span "Показники роботи компанії" at bounding box center [94, 230] width 98 height 28
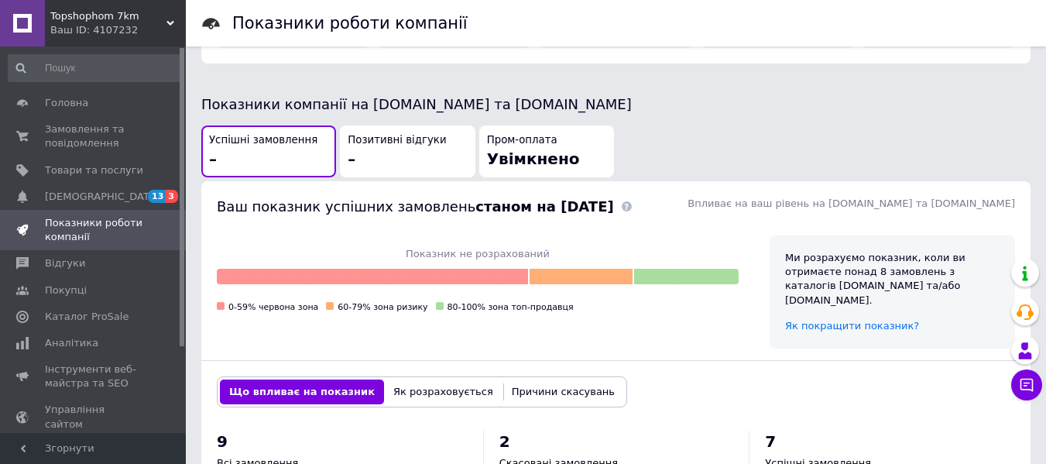
scroll to position [465, 0]
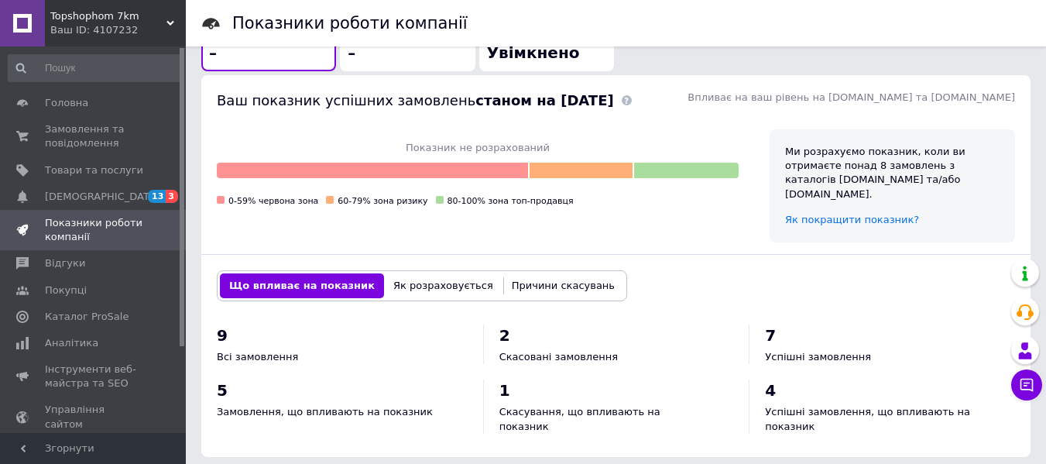
click at [519, 273] on button "Причини скасувань" at bounding box center [564, 285] width 122 height 25
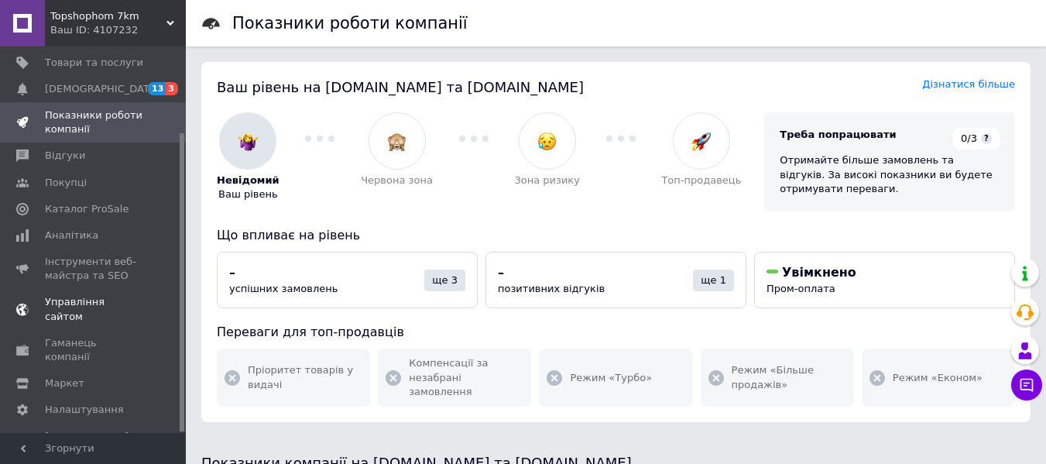
scroll to position [111, 0]
